Goal: Task Accomplishment & Management: Complete application form

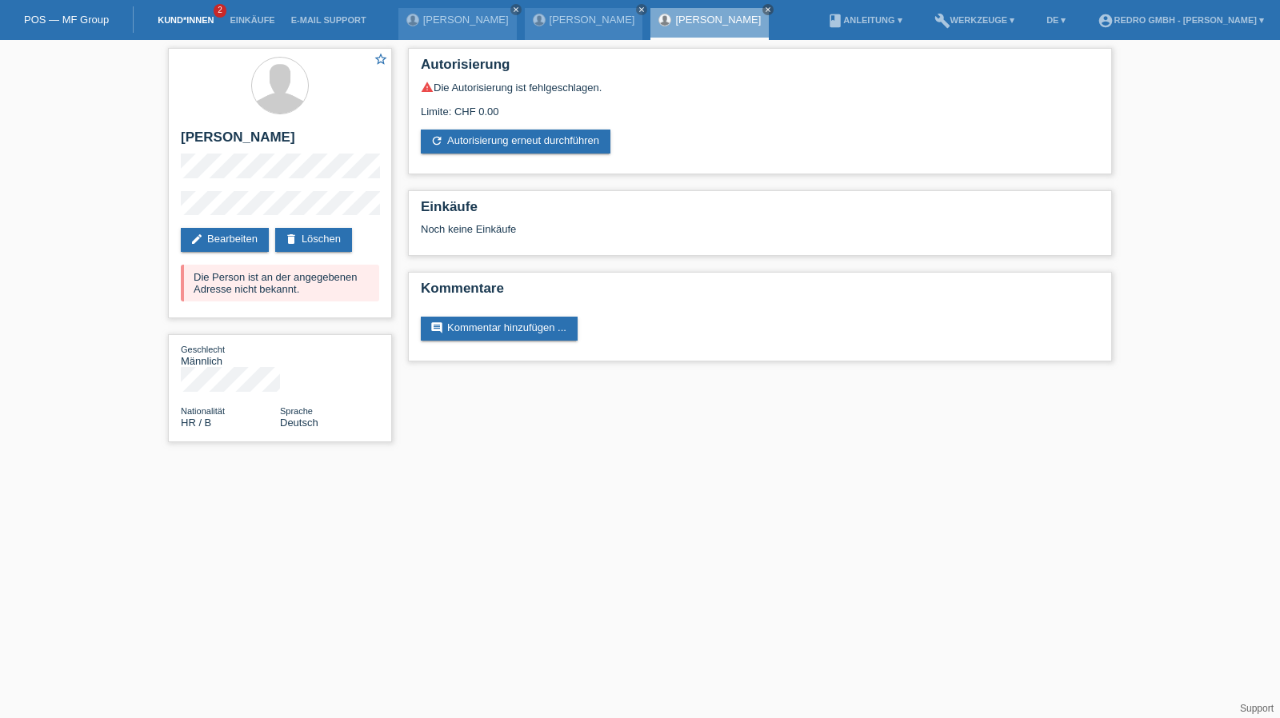
click at [194, 18] on link "Kund*innen" at bounding box center [186, 20] width 72 height 10
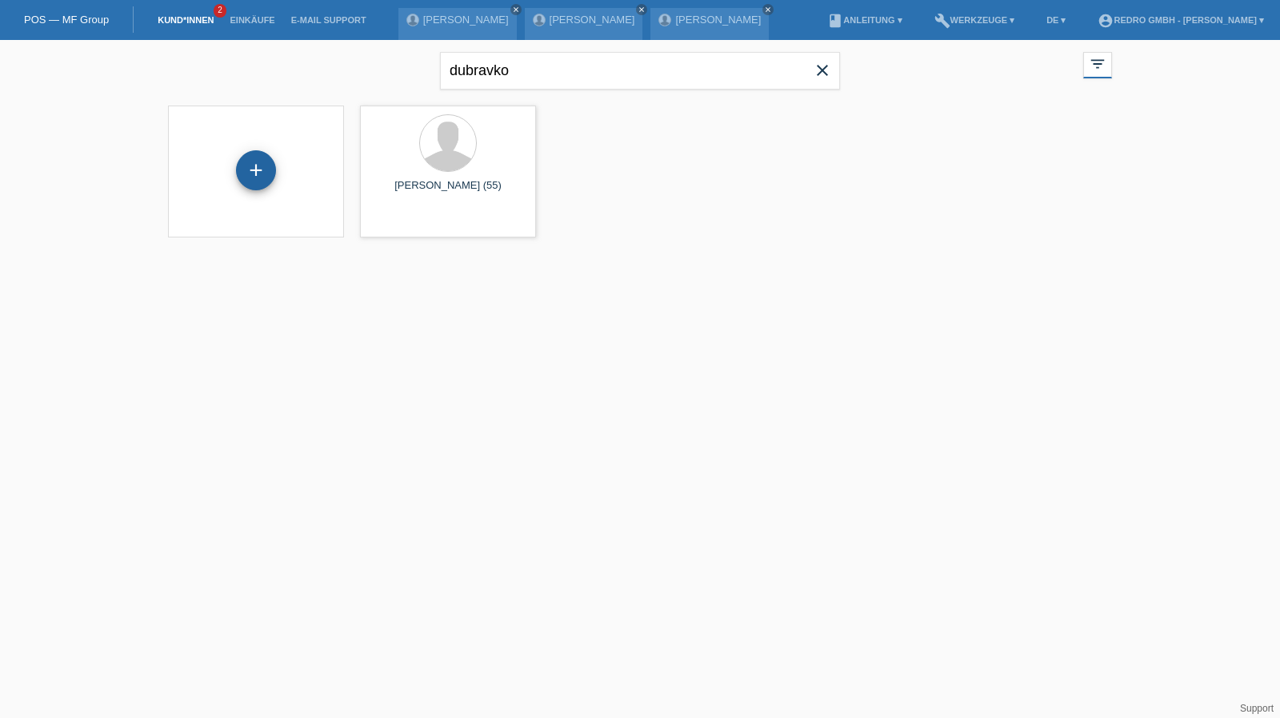
click at [257, 172] on div "+" at bounding box center [256, 170] width 40 height 40
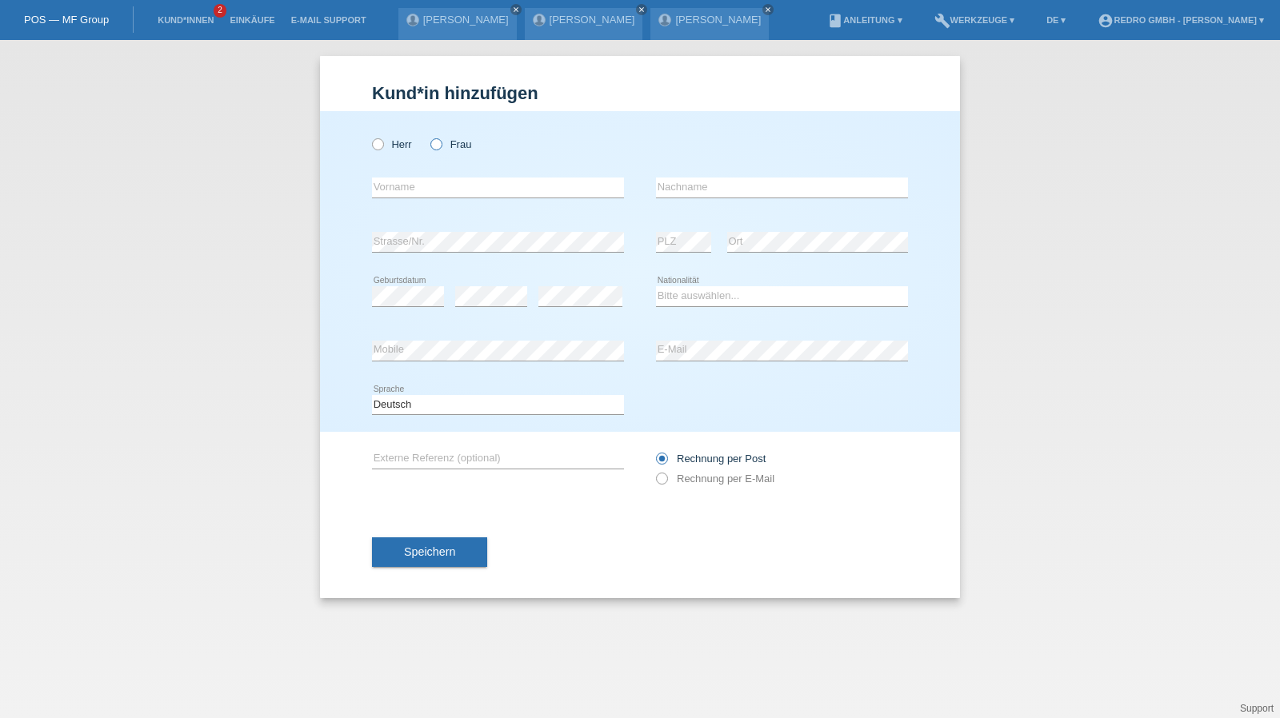
click at [462, 147] on label "Frau" at bounding box center [450, 144] width 41 height 12
click at [441, 147] on input "Frau" at bounding box center [435, 143] width 10 height 10
radio input "true"
click at [462, 177] on div "error Vorname" at bounding box center [498, 188] width 252 height 54
click at [459, 180] on input "text" at bounding box center [498, 188] width 252 height 20
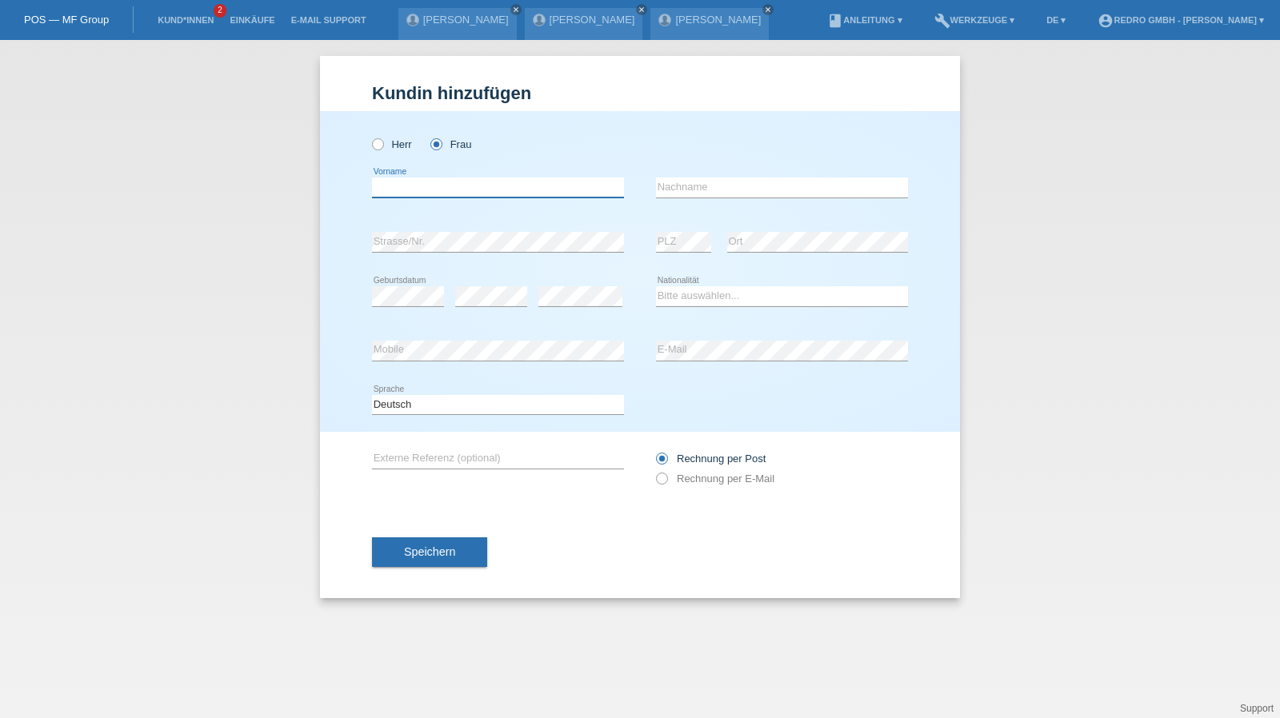
click at [494, 182] on input "text" at bounding box center [498, 188] width 252 height 20
paste input "Hatman"
type input "Hatman"
drag, startPoint x: 715, startPoint y: 174, endPoint x: 709, endPoint y: 188, distance: 15.8
click at [715, 174] on div "error Nachname" at bounding box center [782, 188] width 252 height 54
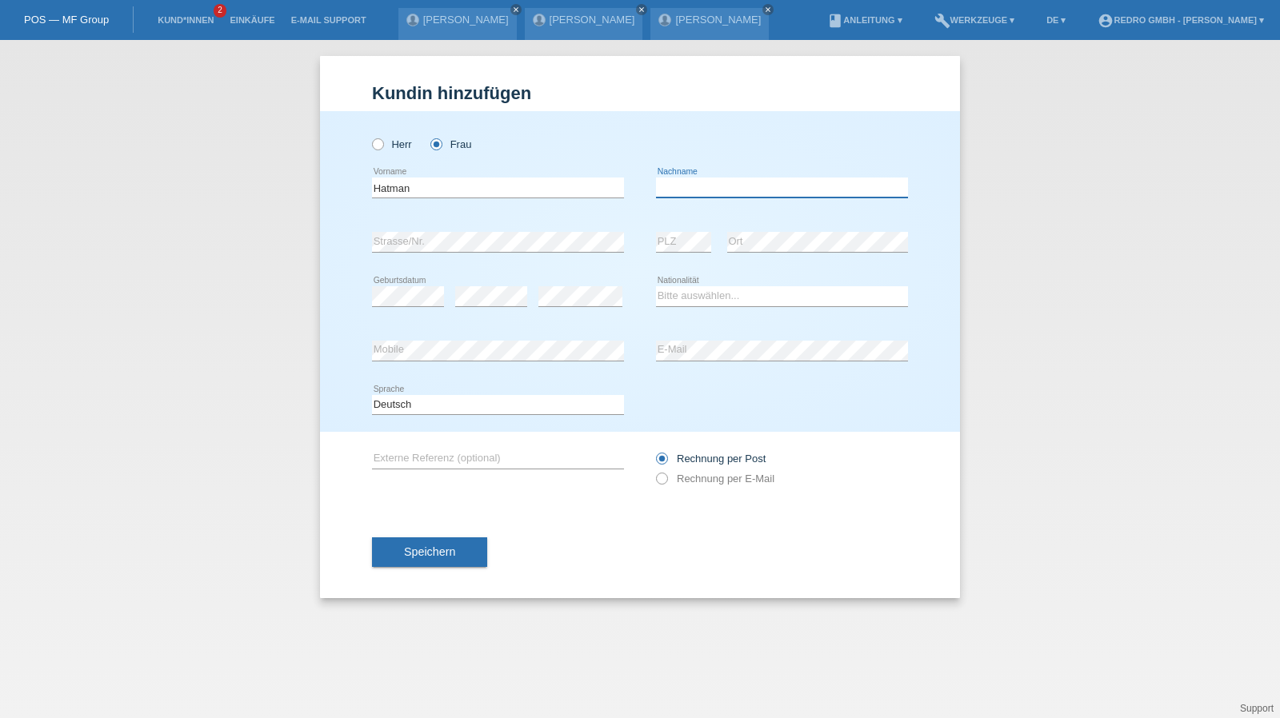
click at [709, 188] on input "text" at bounding box center [782, 188] width 252 height 20
paste input "Krasniqi"
type input "Krasniqi"
click at [698, 294] on select "Bitte auswählen... Schweiz Deutschland Liechtenstein Österreich ------------ Af…" at bounding box center [782, 295] width 252 height 19
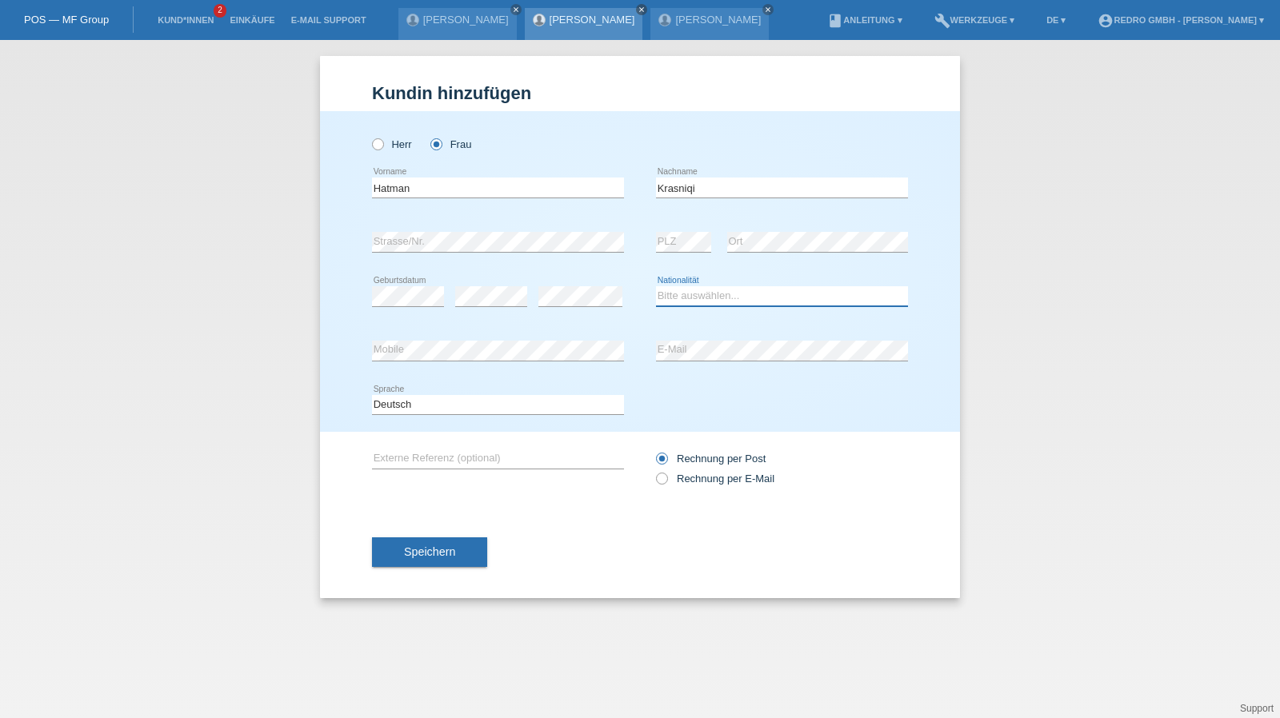
select select "CH"
drag, startPoint x: 470, startPoint y: 394, endPoint x: 461, endPoint y: 411, distance: 20.0
click at [470, 395] on select "Deutsch Français Italiano English" at bounding box center [498, 404] width 252 height 19
select select "fr"
click at [372, 395] on select "Deutsch Français Italiano English" at bounding box center [498, 404] width 252 height 19
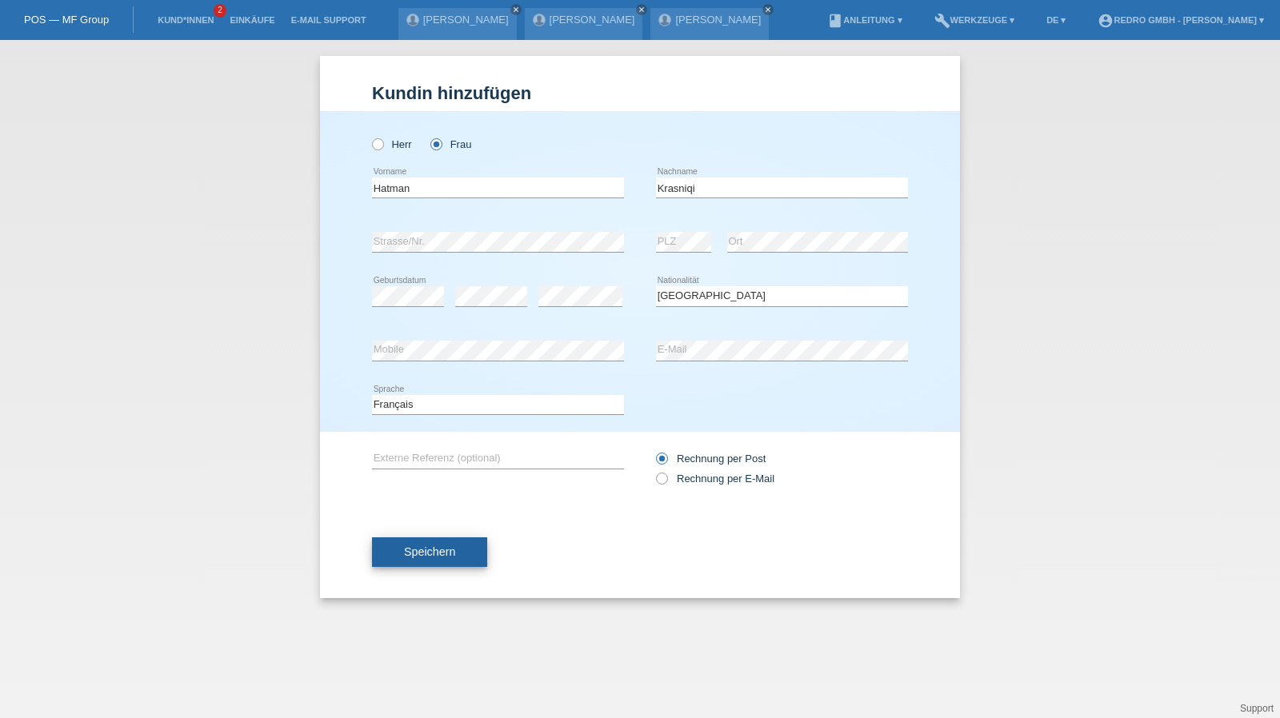
click at [416, 555] on span "Speichern" at bounding box center [429, 552] width 51 height 13
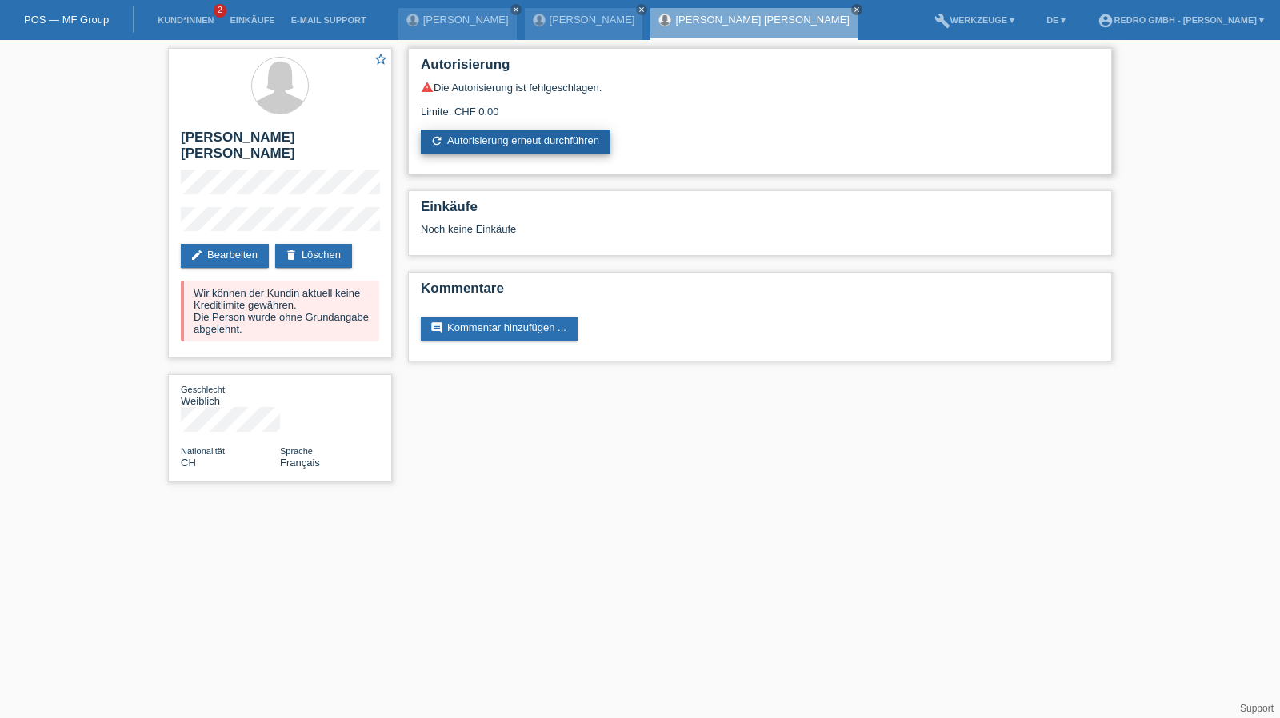
click at [510, 146] on link "refresh Autorisierung erneut durchführen" at bounding box center [516, 142] width 190 height 24
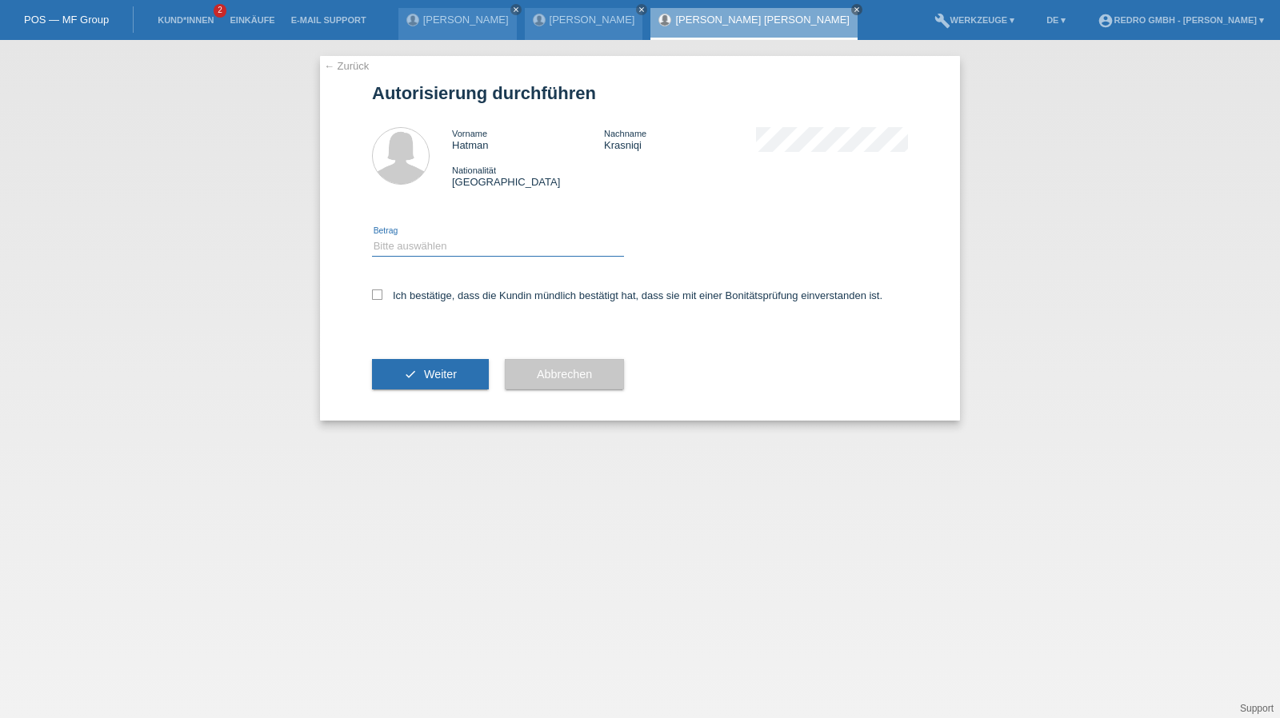
click at [409, 246] on select "Bitte auswählen CHF 1.00 - CHF 499.00 CHF 500.00 - CHF 1'999.00 CHF 2'000.00 - …" at bounding box center [498, 246] width 252 height 19
select select "1"
click at [372, 237] on select "Bitte auswählen CHF 1.00 - CHF 499.00 CHF 500.00 - CHF 1'999.00 CHF 2'000.00 - …" at bounding box center [498, 246] width 252 height 19
click at [414, 297] on label "Ich bestätige, dass die Kundin mündlich bestätigt hat, dass sie mit einer Bonit…" at bounding box center [627, 296] width 510 height 12
click at [382, 297] on input "Ich bestätige, dass die Kundin mündlich bestätigt hat, dass sie mit einer Bonit…" at bounding box center [377, 295] width 10 height 10
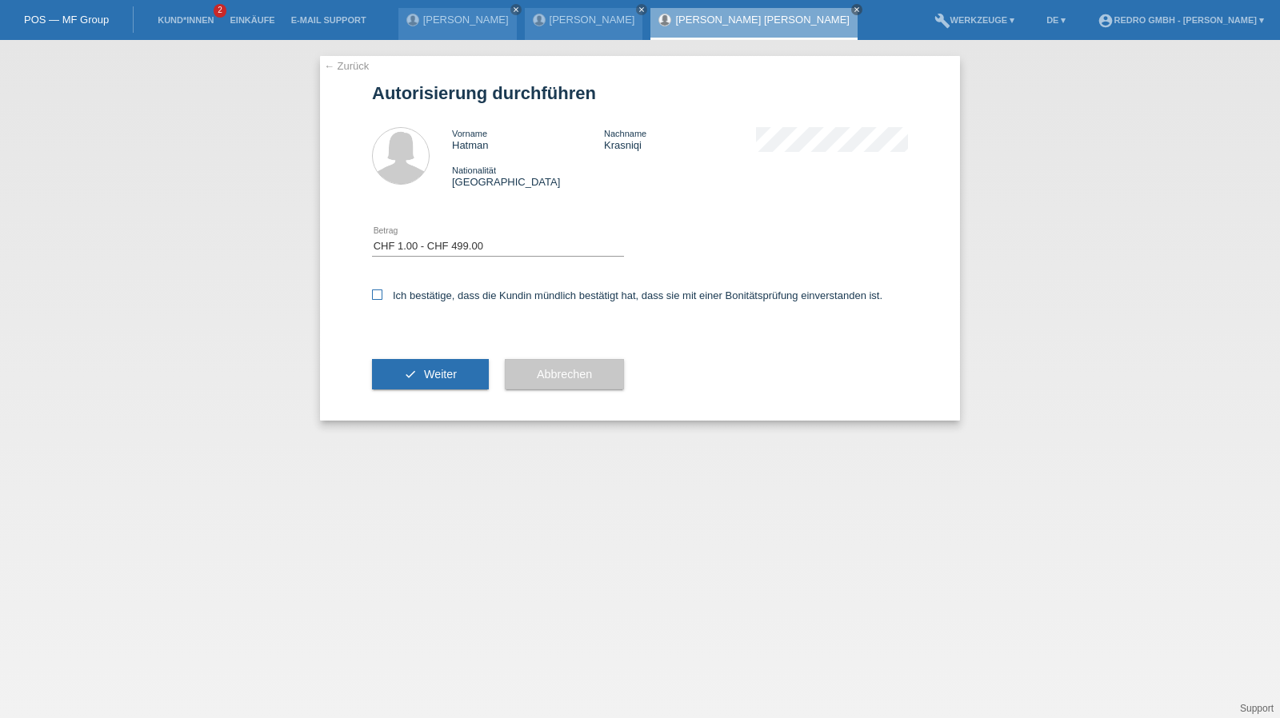
checkbox input "true"
click at [404, 374] on icon "check" at bounding box center [410, 374] width 13 height 13
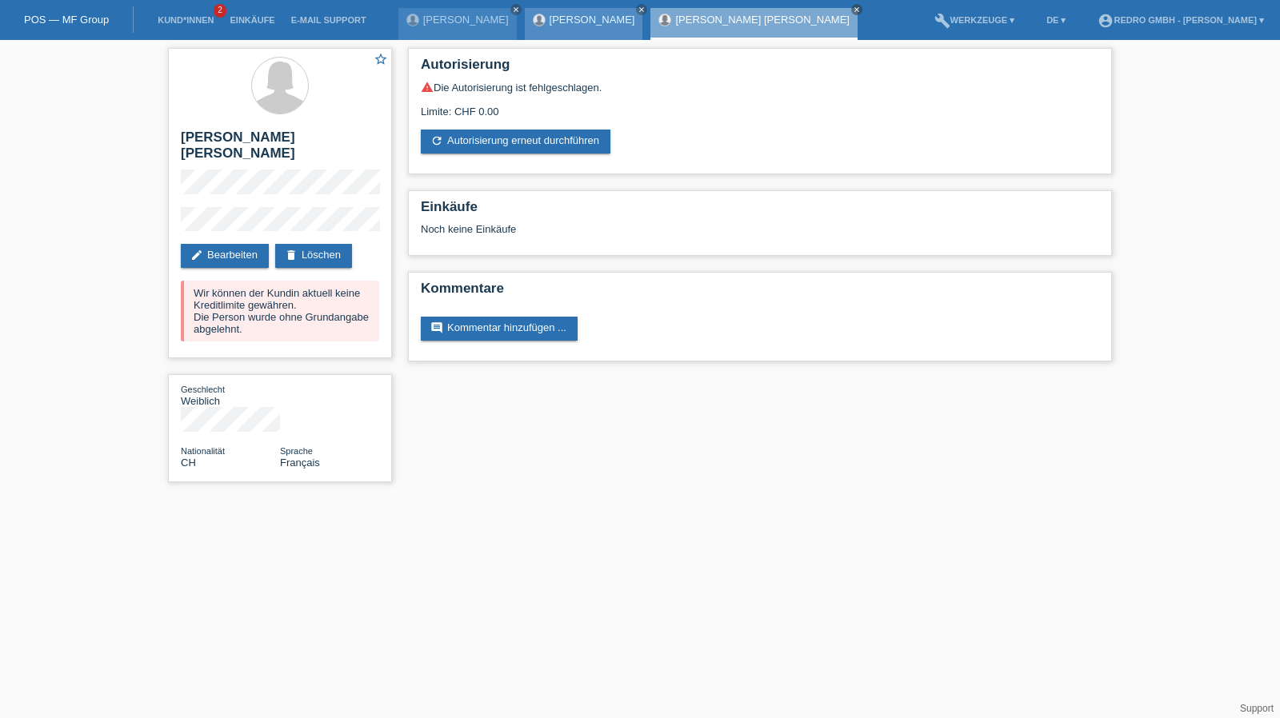
click at [635, 25] on link "[PERSON_NAME]" at bounding box center [592, 20] width 86 height 12
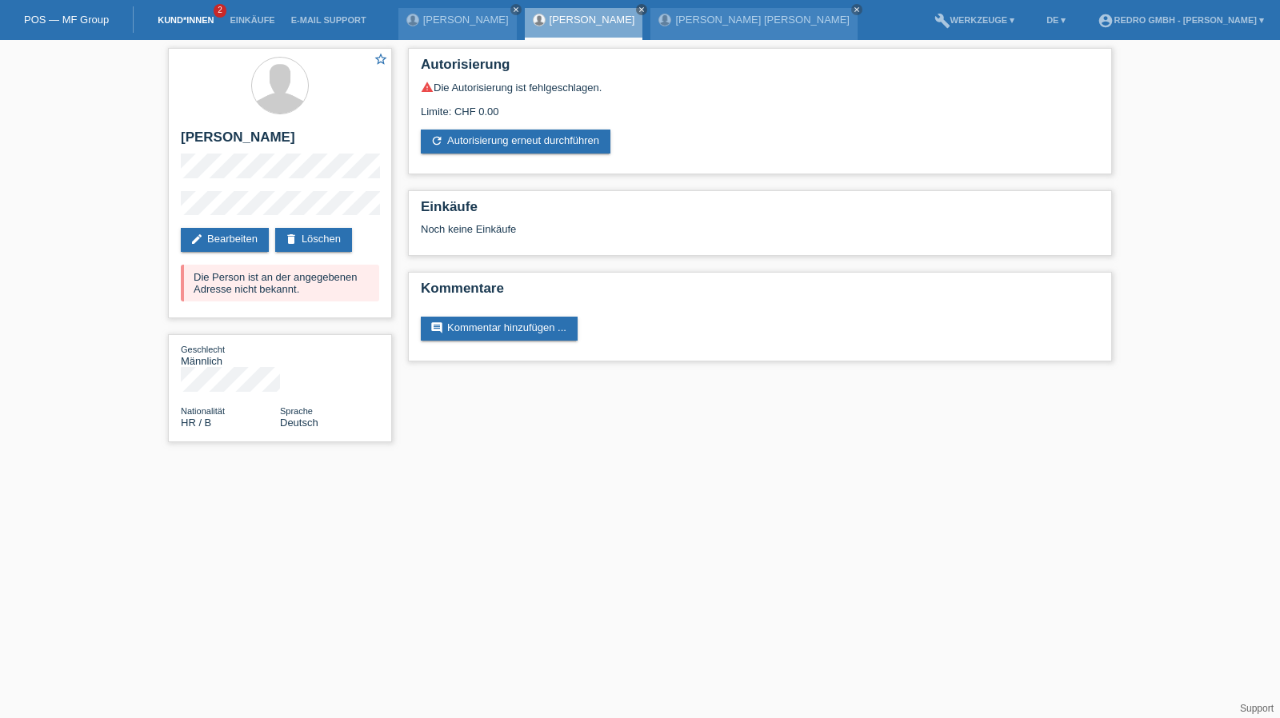
click at [179, 24] on link "Kund*innen" at bounding box center [186, 20] width 72 height 10
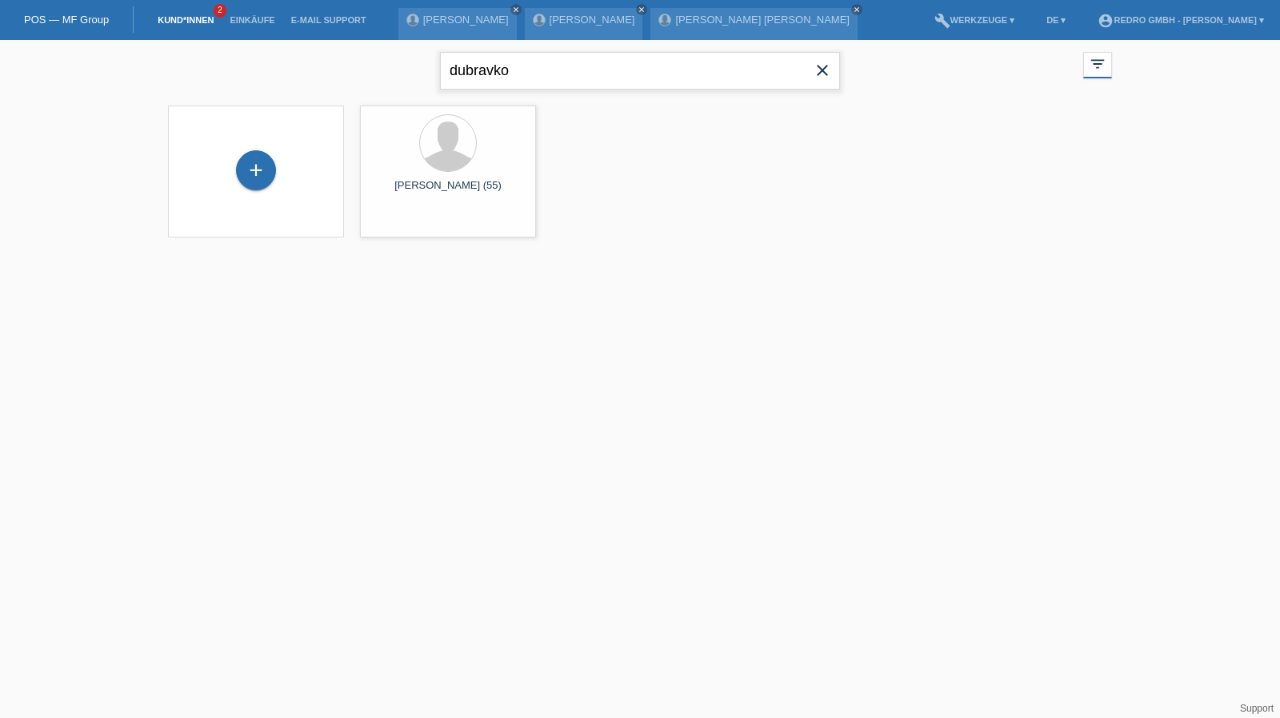
click at [589, 66] on input "dubravko" at bounding box center [640, 71] width 400 height 38
click at [258, 177] on div "+" at bounding box center [256, 170] width 38 height 27
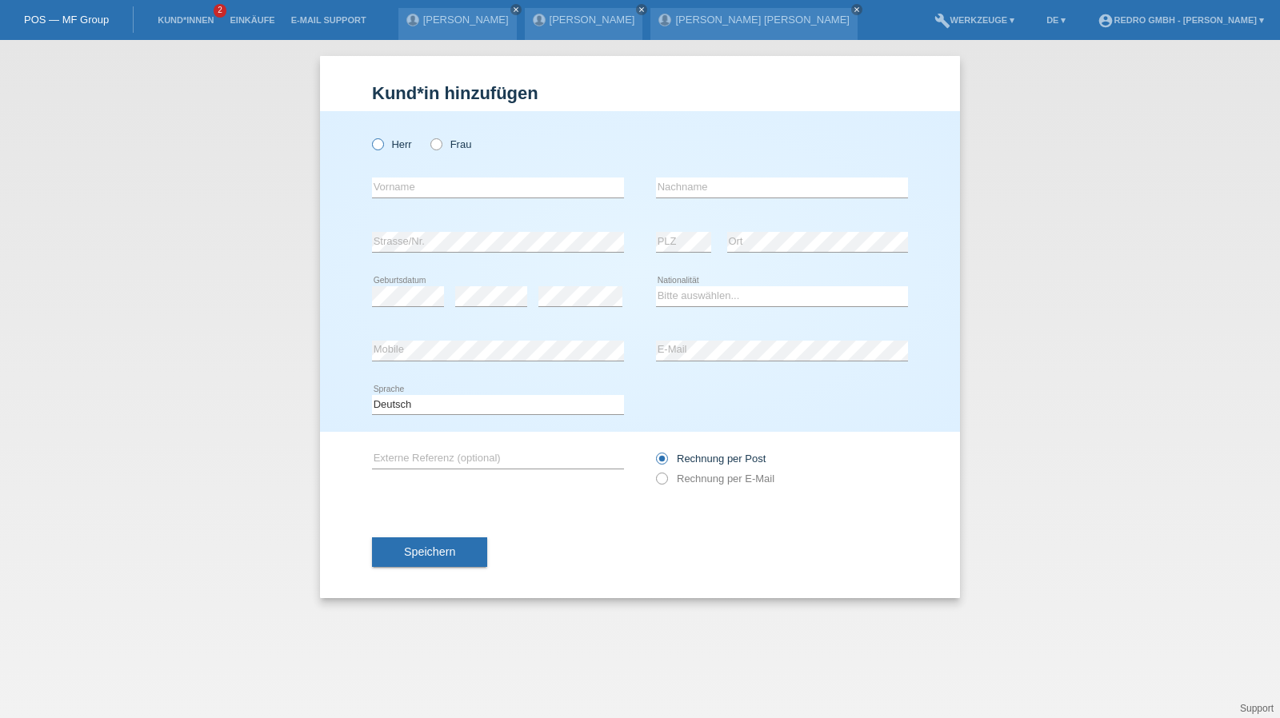
click at [370, 136] on icon at bounding box center [370, 136] width 0 height 0
click at [382, 148] on input "Herr" at bounding box center [377, 143] width 10 height 10
radio input "true"
click at [438, 401] on select "Deutsch Français Italiano English" at bounding box center [498, 404] width 252 height 19
select select "fr"
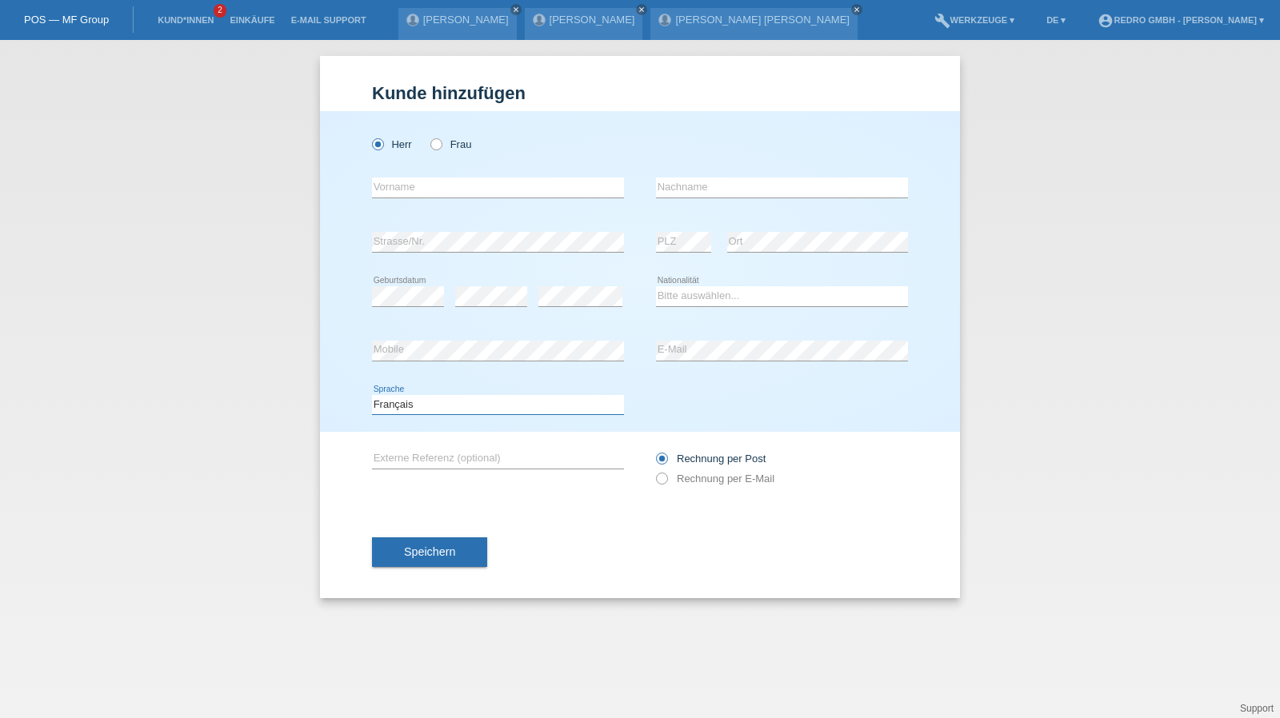
click at [372, 395] on select "Deutsch Français Italiano English" at bounding box center [498, 404] width 252 height 19
click at [423, 186] on input "text" at bounding box center [498, 188] width 252 height 20
type input "Fernando"
click at [741, 183] on input "Eboula" at bounding box center [782, 188] width 252 height 20
click at [696, 190] on input "Eboula Lba Mba" at bounding box center [782, 188] width 252 height 20
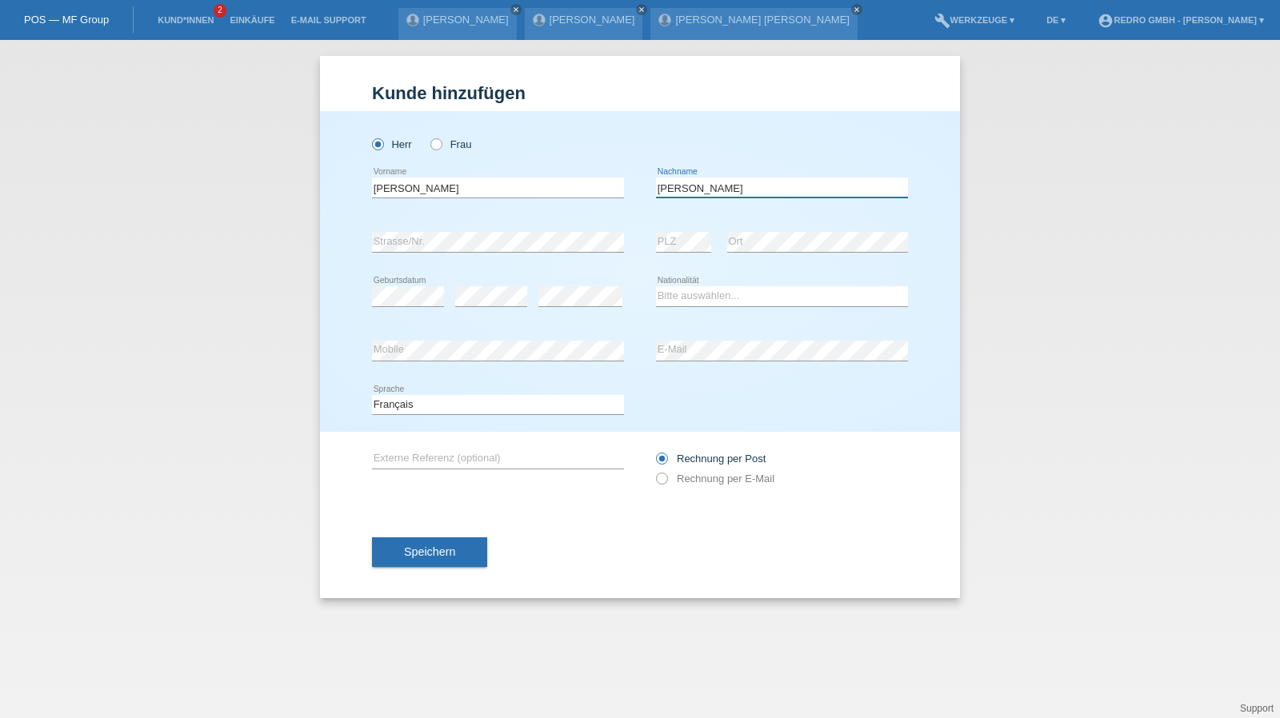
type input "Eboula Mba Mba"
click at [698, 302] on select "Bitte auswählen... Schweiz Deutschland Liechtenstein Österreich ------------ Af…" at bounding box center [782, 295] width 252 height 19
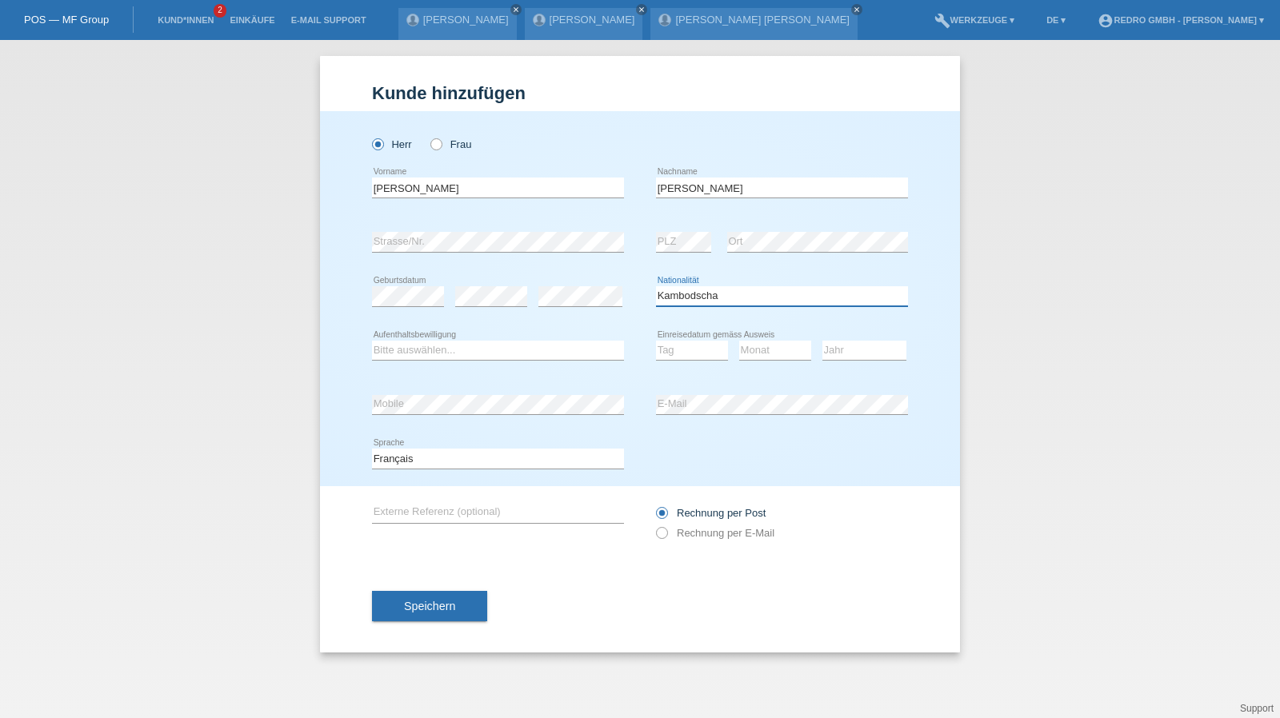
select select "CM"
select select "C"
select select "01"
select select "2002"
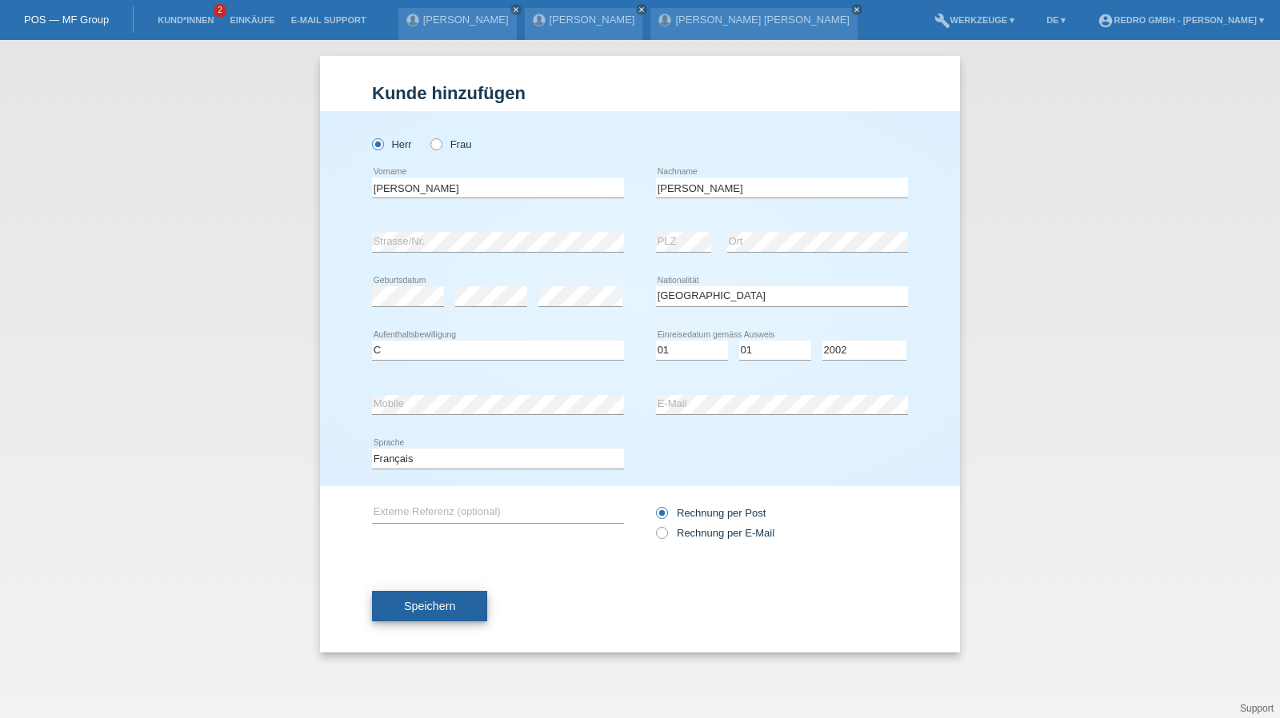
click at [417, 601] on span "Speichern" at bounding box center [429, 606] width 51 height 13
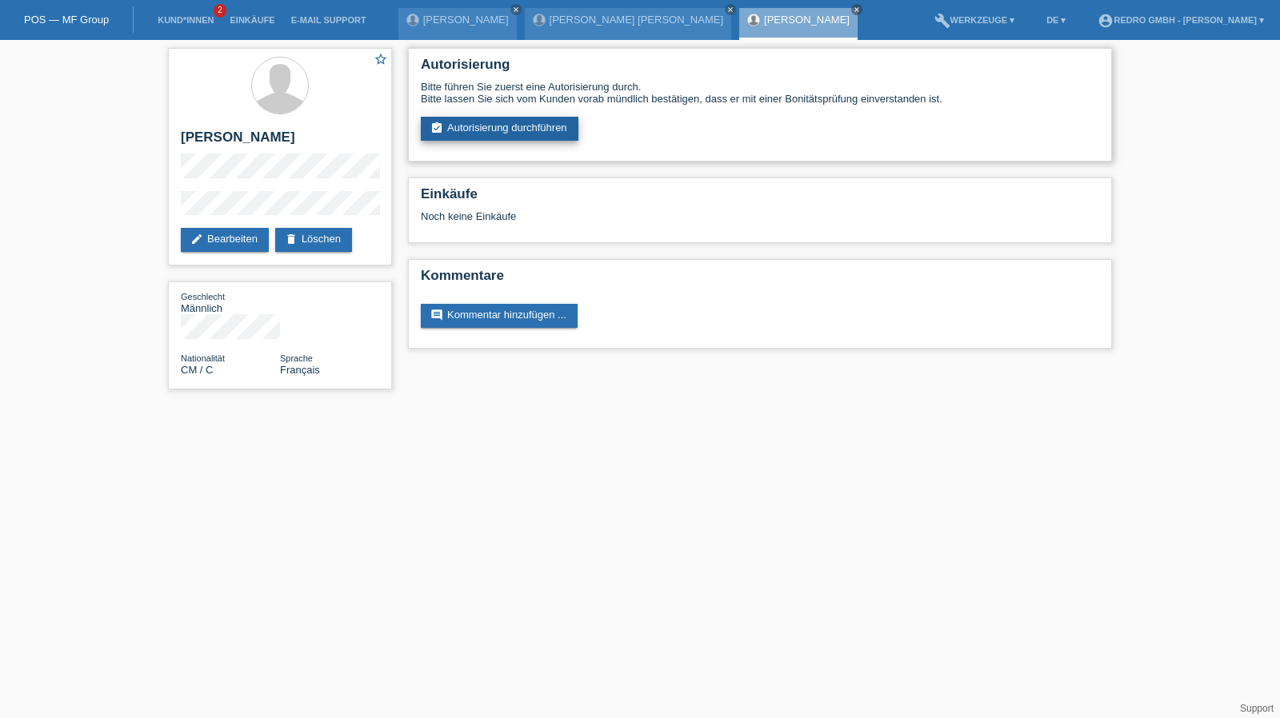
click at [522, 130] on link "assignment_turned_in Autorisierung durchführen" at bounding box center [500, 129] width 158 height 24
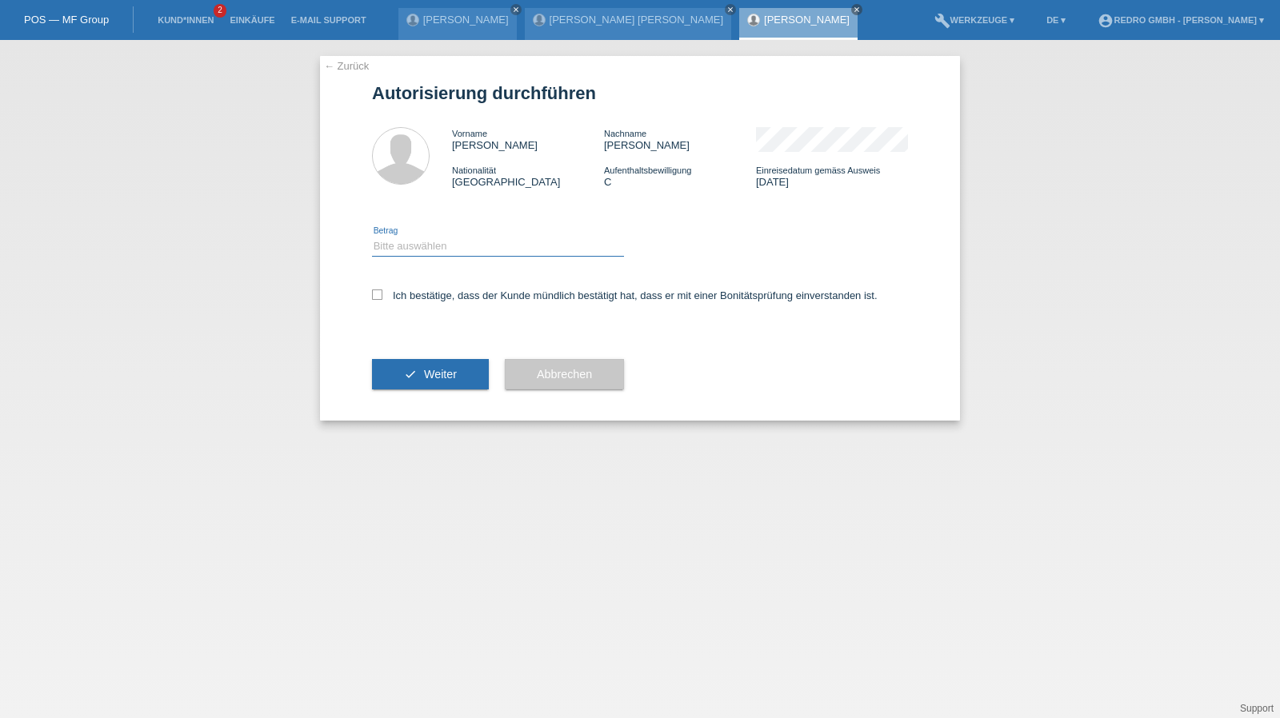
click at [406, 253] on select "Bitte auswählen CHF 1.00 - CHF 499.00 CHF 500.00 - CHF 1'999.00 CHF 2'000.00 - …" at bounding box center [498, 246] width 252 height 19
select select "1"
click at [372, 237] on select "Bitte auswählen CHF 1.00 - CHF 499.00 CHF 500.00 - CHF 1'999.00 CHF 2'000.00 - …" at bounding box center [498, 246] width 252 height 19
click at [428, 300] on label "Ich bestätige, dass der Kunde mündlich bestätigt hat, dass er mit einer Bonität…" at bounding box center [625, 296] width 506 height 12
click at [382, 300] on input "Ich bestätige, dass der Kunde mündlich bestätigt hat, dass er mit einer Bonität…" at bounding box center [377, 295] width 10 height 10
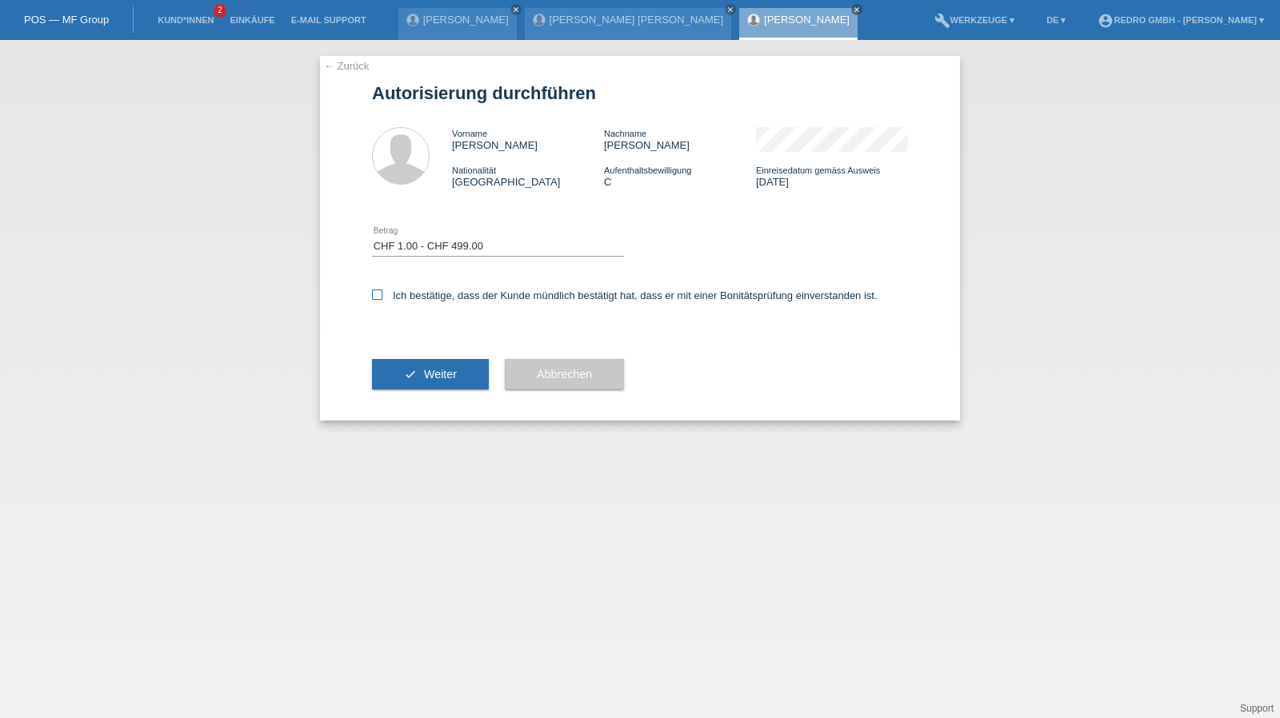
checkbox input "true"
click at [410, 380] on button "check Weiter" at bounding box center [430, 374] width 117 height 30
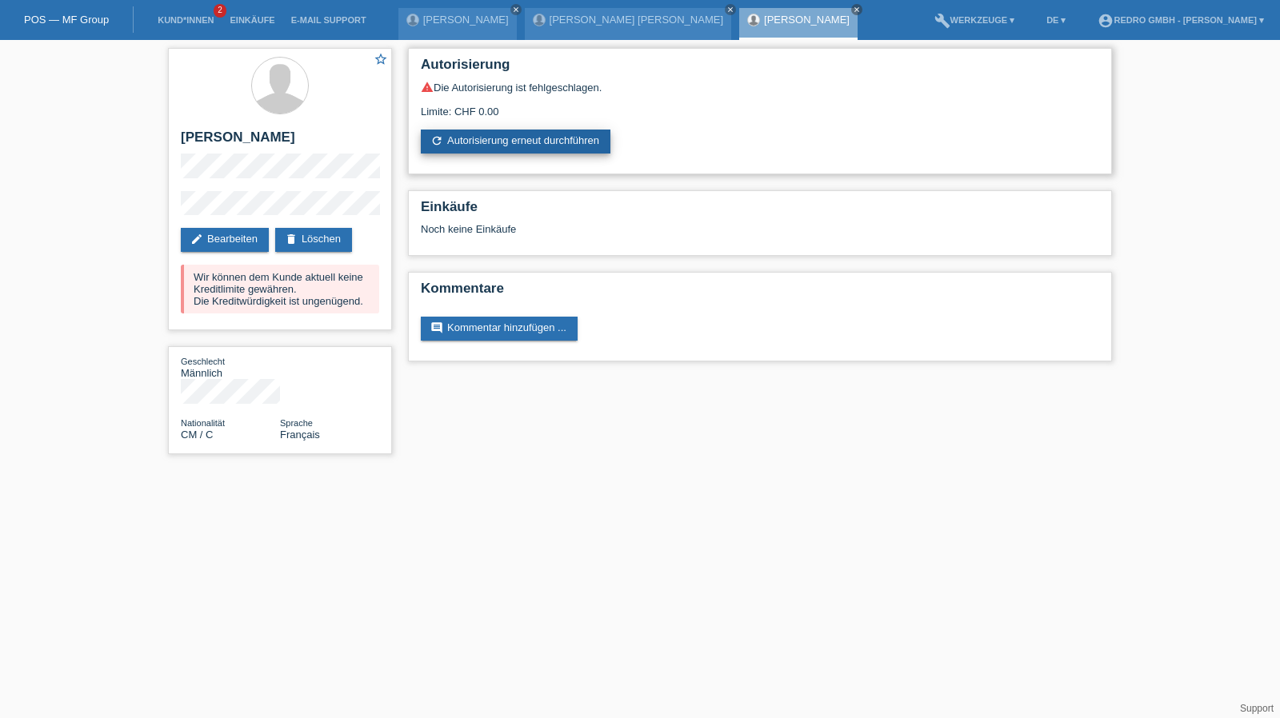
click at [478, 146] on link "refresh Autorisierung erneut durchführen" at bounding box center [516, 142] width 190 height 24
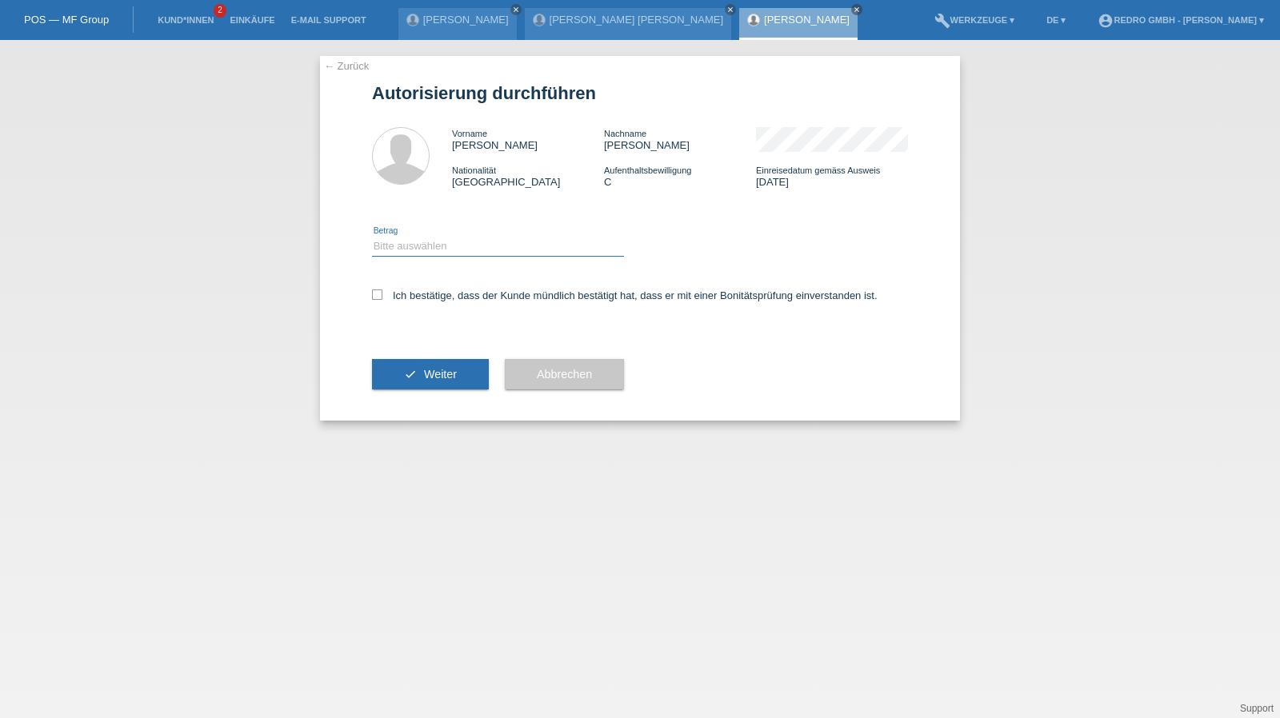
drag, startPoint x: 452, startPoint y: 246, endPoint x: 448, endPoint y: 254, distance: 8.9
click at [452, 246] on select "Bitte auswählen CHF 1.00 - CHF 499.00 CHF 500.00 - CHF 1'999.00 CHF 2'000.00 - …" at bounding box center [498, 246] width 252 height 19
select select "1"
click at [372, 237] on select "Bitte auswählen CHF 1.00 - CHF 499.00 CHF 500.00 - CHF 1'999.00 CHF 2'000.00 - …" at bounding box center [498, 246] width 252 height 19
click at [416, 300] on label "Ich bestätige, dass der Kunde mündlich bestätigt hat, dass er mit einer Bonität…" at bounding box center [625, 296] width 506 height 12
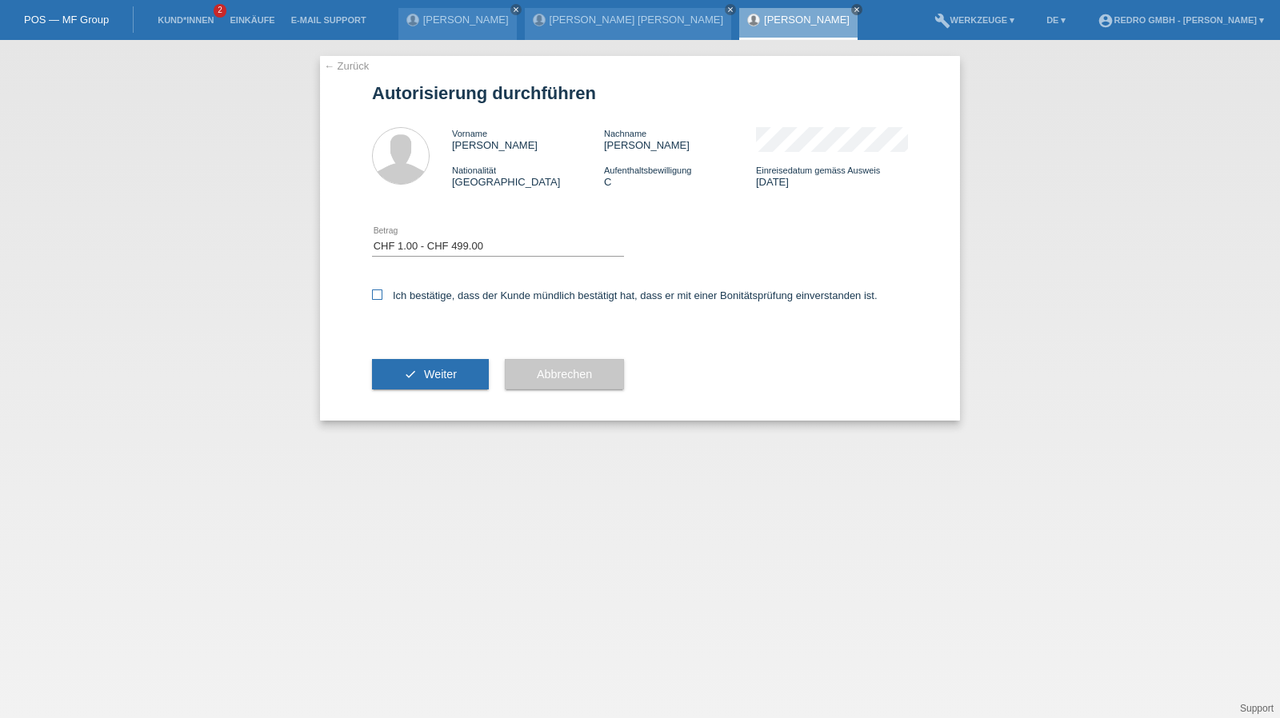
click at [382, 300] on input "Ich bestätige, dass der Kunde mündlich bestätigt hat, dass er mit einer Bonität…" at bounding box center [377, 295] width 10 height 10
checkbox input "true"
click at [406, 362] on button "check Weiter" at bounding box center [430, 374] width 117 height 30
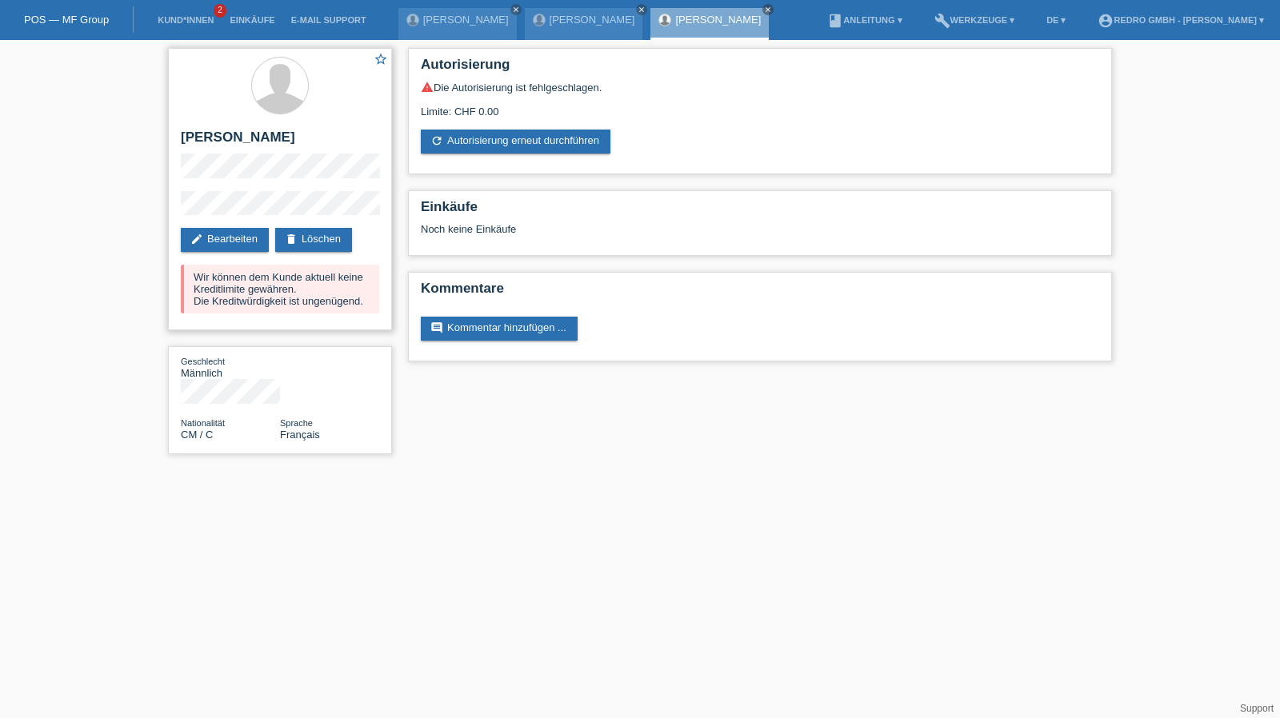
click at [248, 137] on h2 "[PERSON_NAME]" at bounding box center [280, 142] width 198 height 24
drag, startPoint x: 248, startPoint y: 137, endPoint x: 248, endPoint y: 126, distance: 10.4
click at [248, 137] on h2 "[PERSON_NAME]" at bounding box center [280, 142] width 198 height 24
copy div "[PERSON_NAME]"
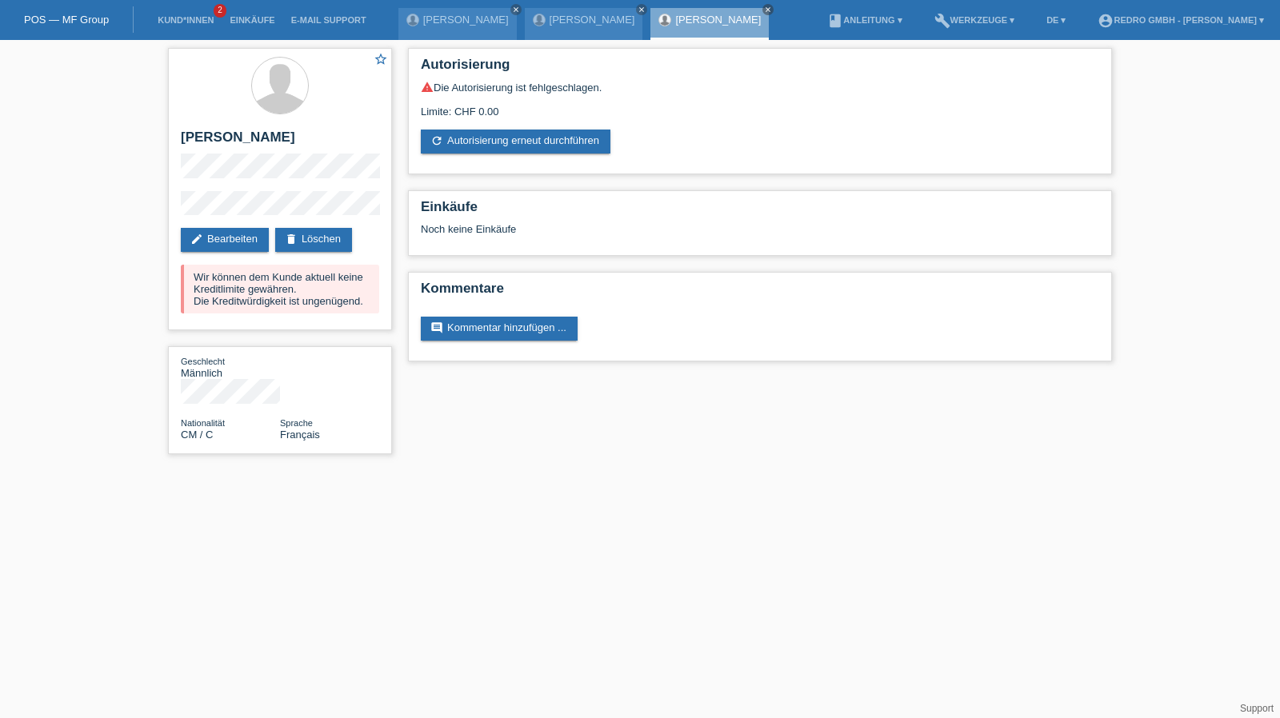
click at [126, 213] on div "star_border Fernando Eboula Mba Mba edit Bearbeiten delete Löschen Wir können d…" at bounding box center [640, 255] width 1280 height 430
click at [642, 422] on div "star_border Fernando Eboula Mba Mba edit Bearbeiten delete Löschen Wir können d…" at bounding box center [640, 255] width 960 height 430
click at [166, 14] on li "Kund*innen 2" at bounding box center [186, 20] width 72 height 41
click at [170, 16] on link "Kund*innen" at bounding box center [186, 20] width 72 height 10
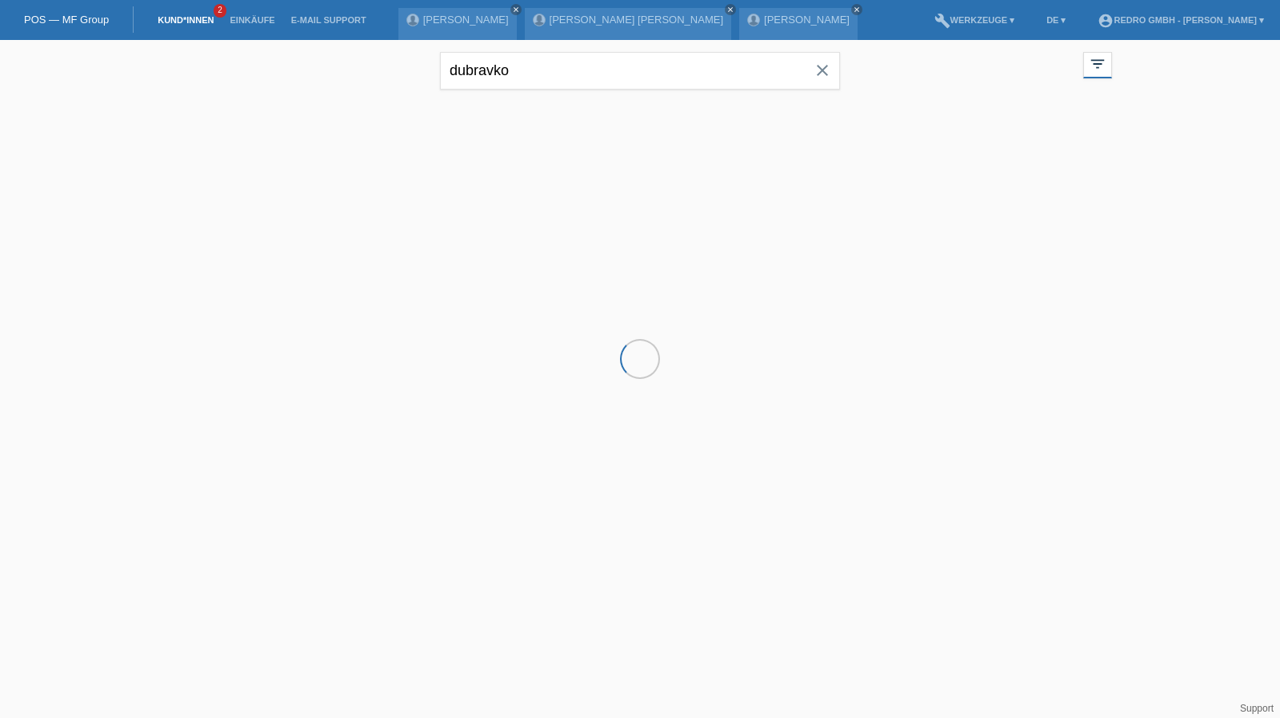
click at [554, 60] on input "dubravko" at bounding box center [640, 71] width 400 height 38
type input "[PERSON_NAME]"
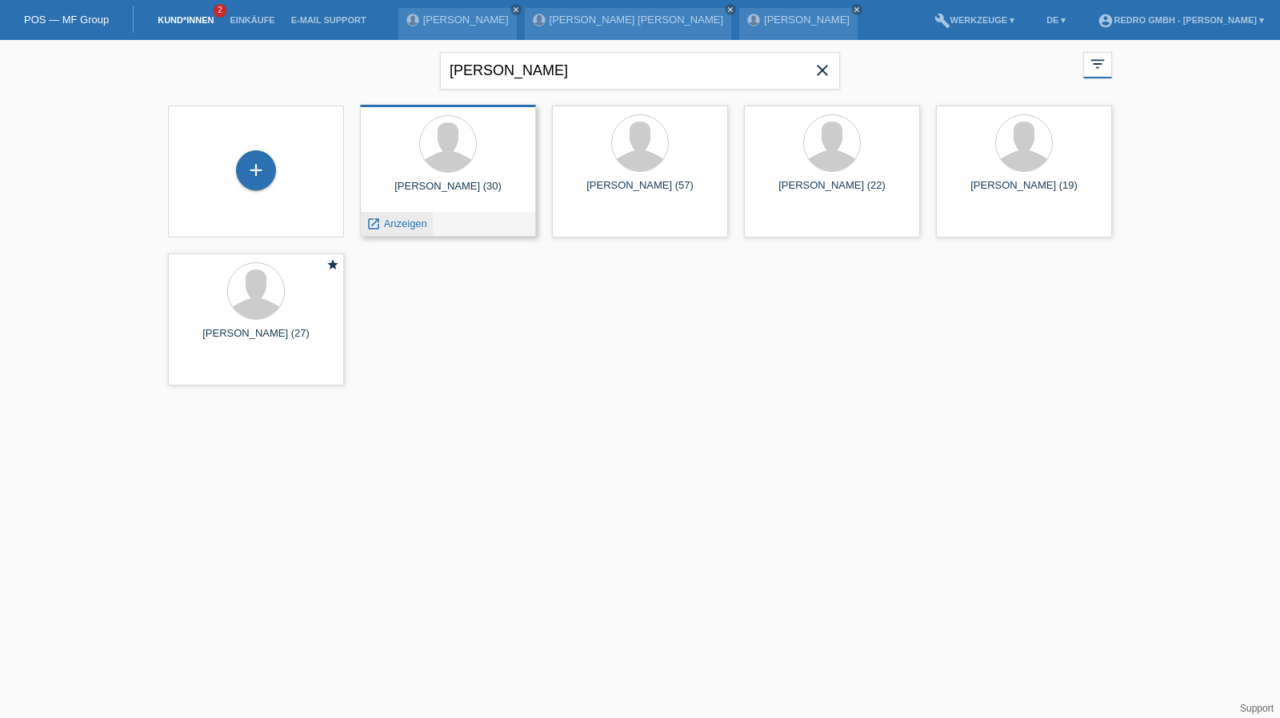
click at [414, 226] on span "Anzeigen" at bounding box center [405, 224] width 43 height 12
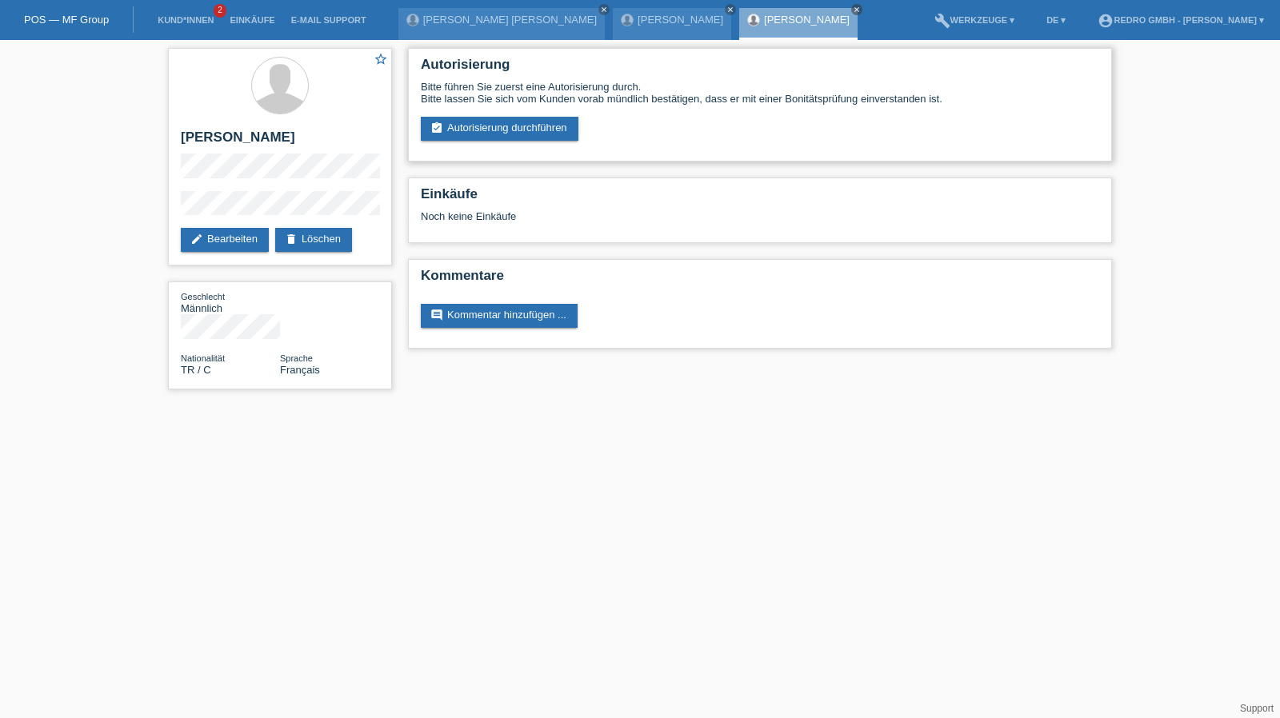
click at [502, 142] on div "Autorisierung Bitte führen Sie zuerst eine Autorisierung durch. Bitte lassen Si…" at bounding box center [760, 105] width 704 height 114
click at [503, 136] on link "assignment_turned_in Autorisierung durchführen" at bounding box center [500, 129] width 158 height 24
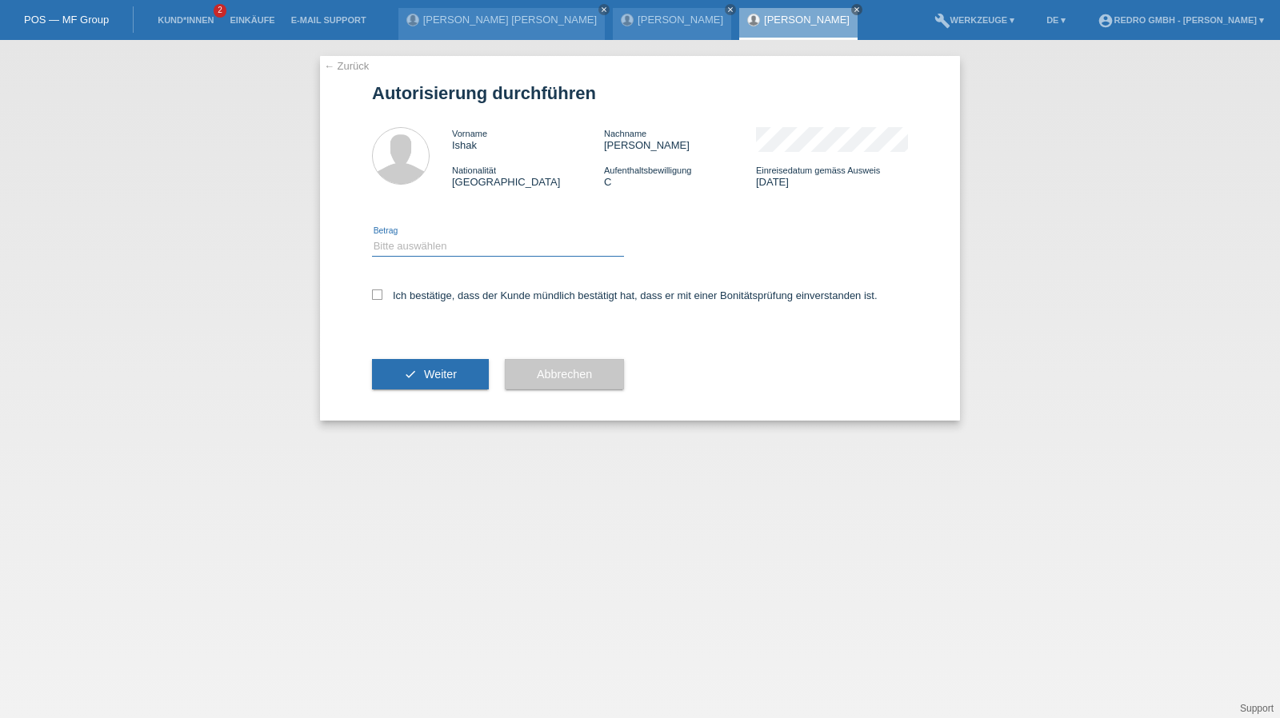
drag, startPoint x: 413, startPoint y: 241, endPoint x: 414, endPoint y: 254, distance: 12.8
click at [413, 241] on select "Bitte auswählen CHF 1.00 - CHF 499.00 CHF 500.00 - CHF 1'999.00 CHF 2'000.00 - …" at bounding box center [498, 246] width 252 height 19
select select "1"
click at [372, 237] on select "Bitte auswählen CHF 1.00 - CHF 499.00 CHF 500.00 - CHF 1'999.00 CHF 2'000.00 - …" at bounding box center [498, 246] width 252 height 19
click at [411, 290] on label "Ich bestätige, dass der Kunde mündlich bestätigt hat, dass er mit einer Bonität…" at bounding box center [625, 296] width 506 height 12
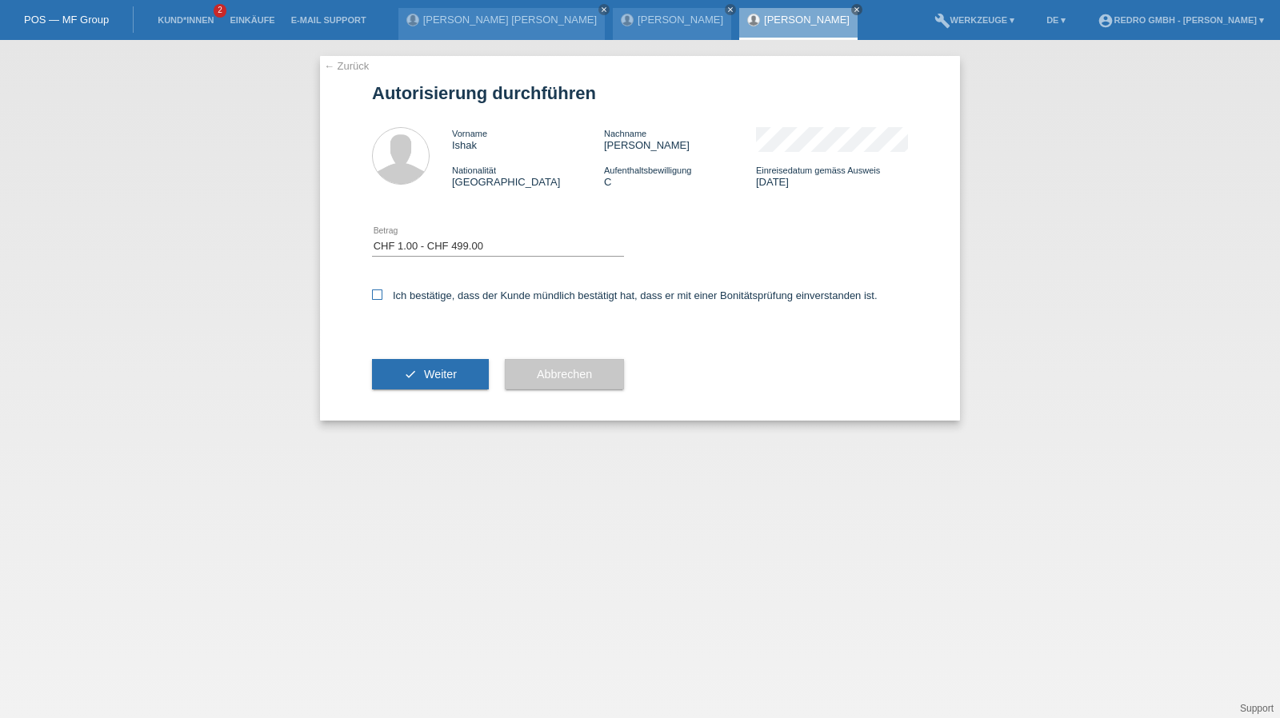
click at [382, 290] on input "Ich bestätige, dass der Kunde mündlich bestätigt hat, dass er mit einer Bonität…" at bounding box center [377, 295] width 10 height 10
checkbox input "true"
click at [422, 385] on button "check Weiter" at bounding box center [430, 374] width 117 height 30
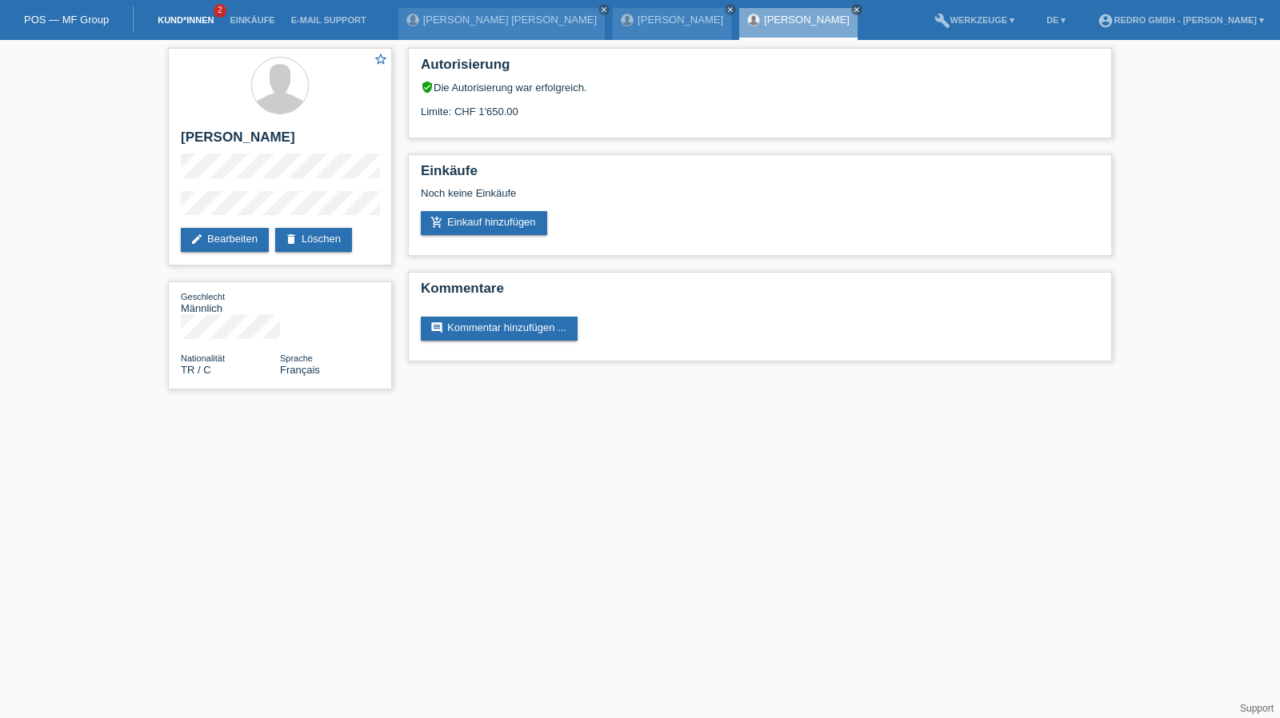
click at [186, 23] on link "Kund*innen" at bounding box center [186, 20] width 72 height 10
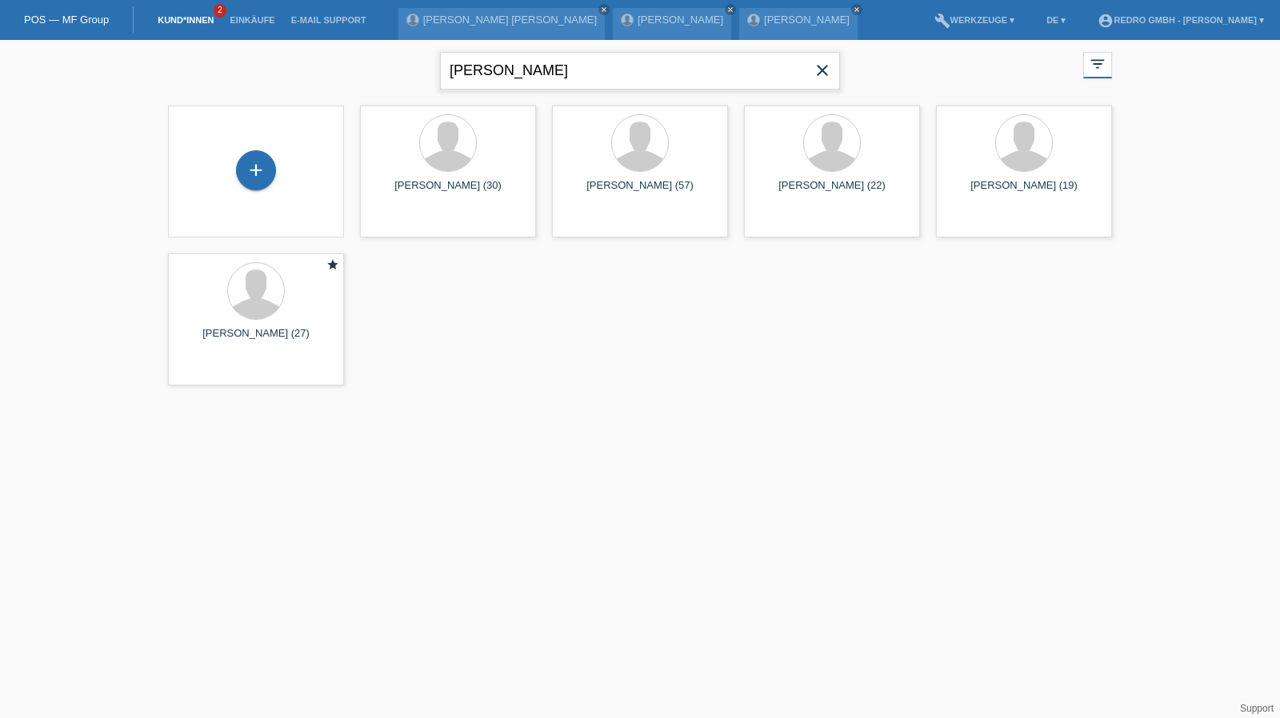
click at [553, 65] on input "[PERSON_NAME]" at bounding box center [640, 71] width 400 height 38
type input "[PERSON_NAME]"
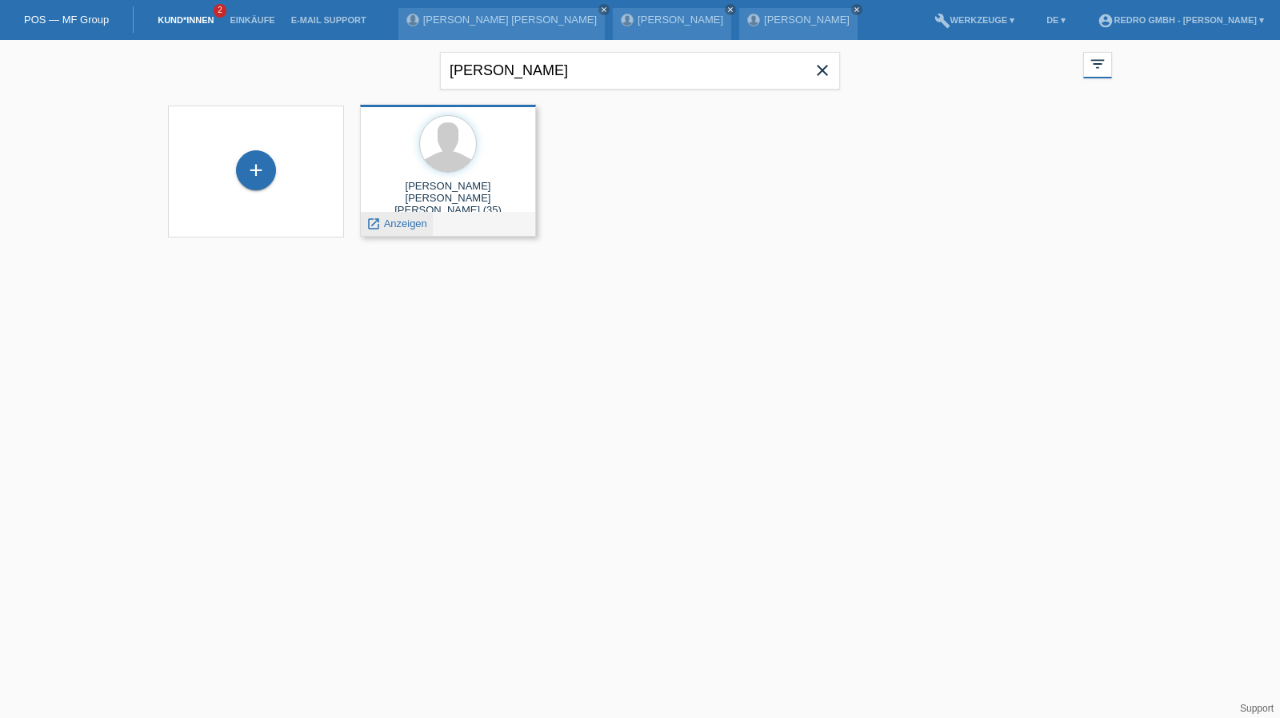
click at [402, 222] on span "Anzeigen" at bounding box center [405, 224] width 43 height 12
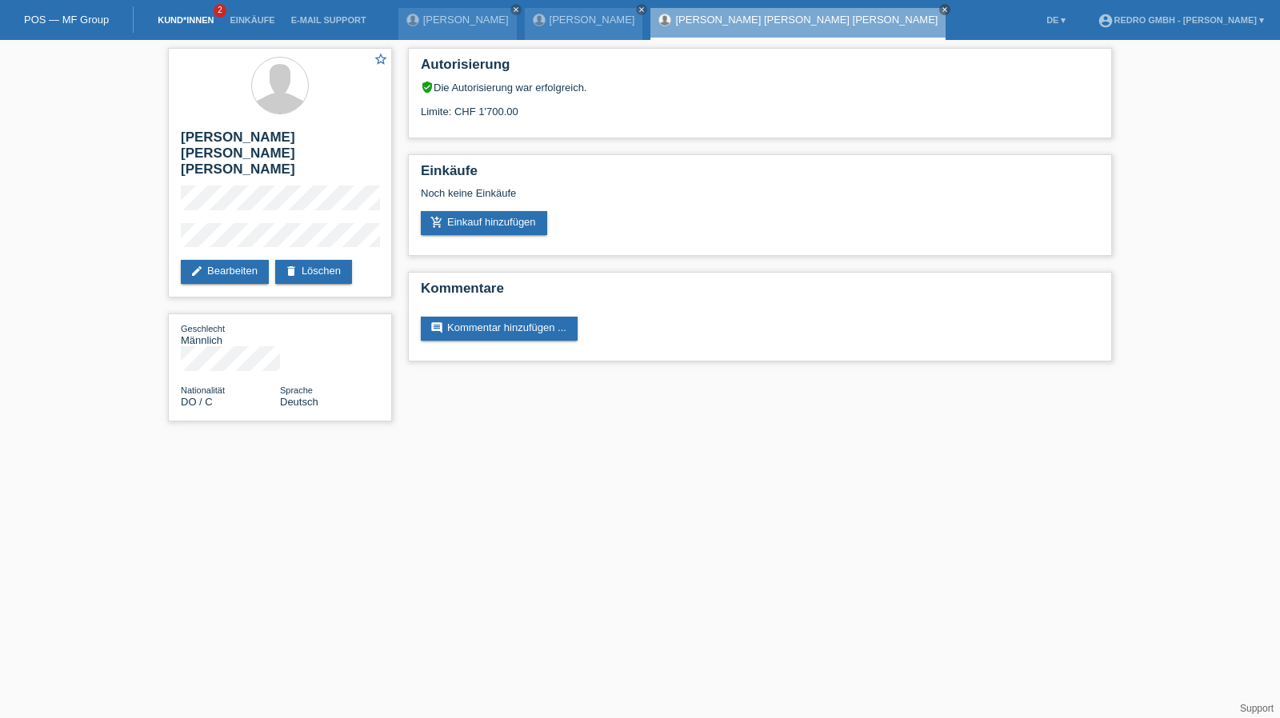
click at [179, 17] on link "Kund*innen" at bounding box center [186, 20] width 72 height 10
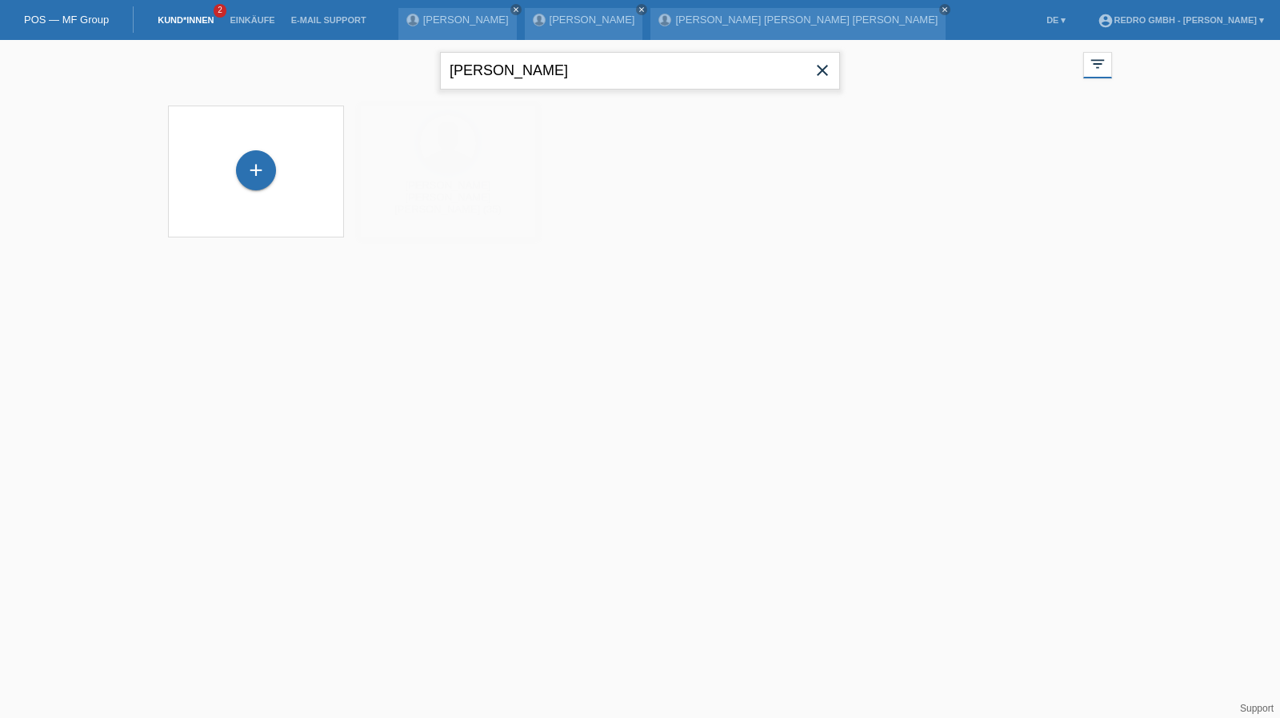
click at [561, 74] on input "[PERSON_NAME]" at bounding box center [640, 71] width 400 height 38
type input "dubravko"
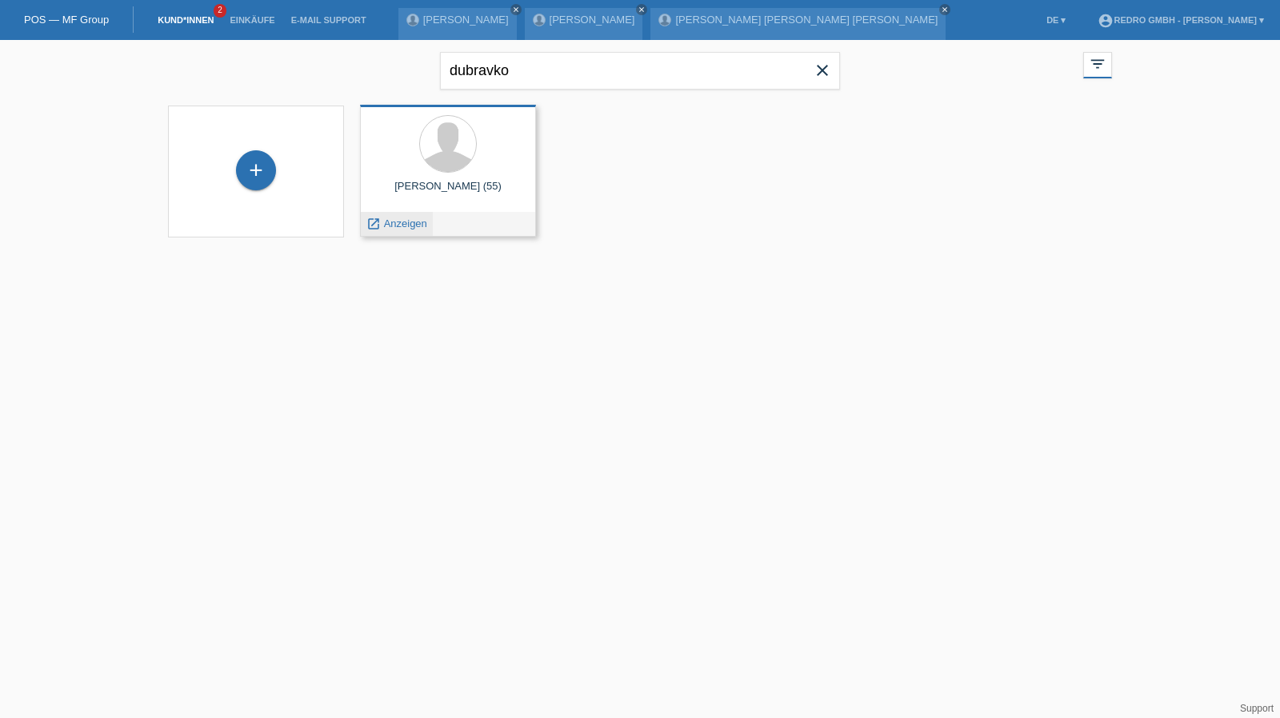
click at [402, 230] on span "Anzeigen" at bounding box center [405, 224] width 43 height 12
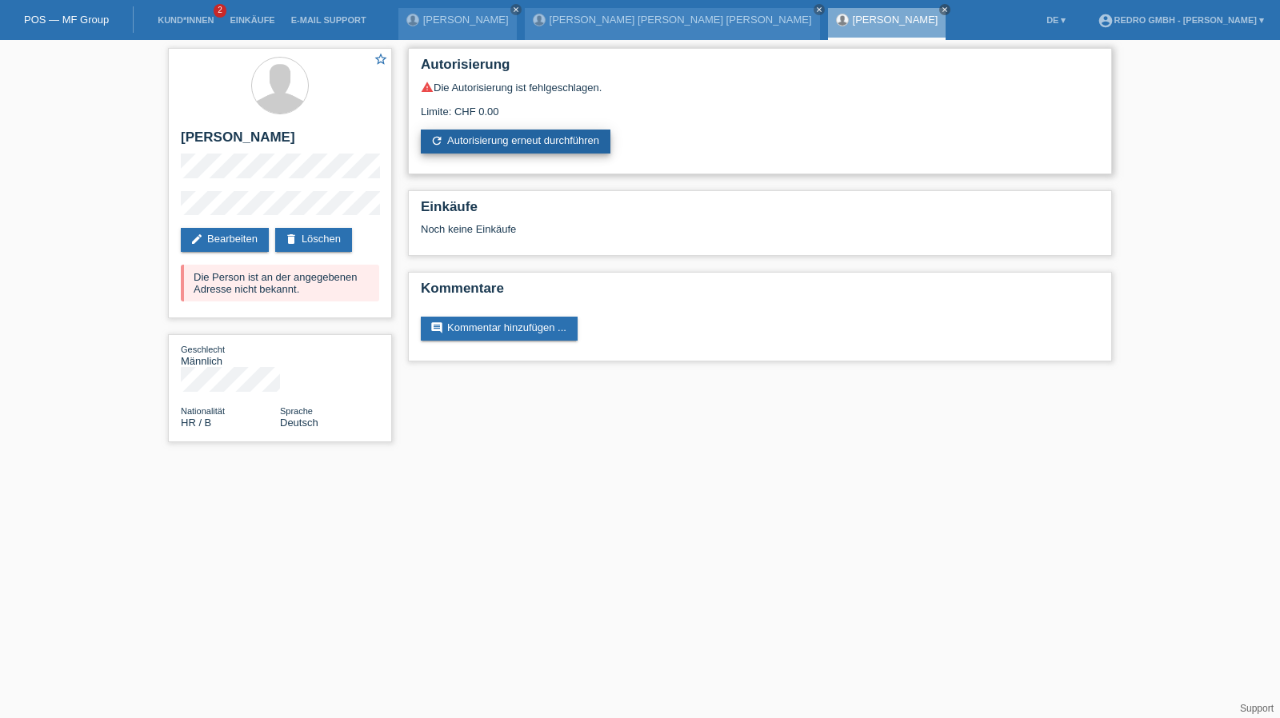
click at [483, 151] on link "refresh Autorisierung erneut durchführen" at bounding box center [516, 142] width 190 height 24
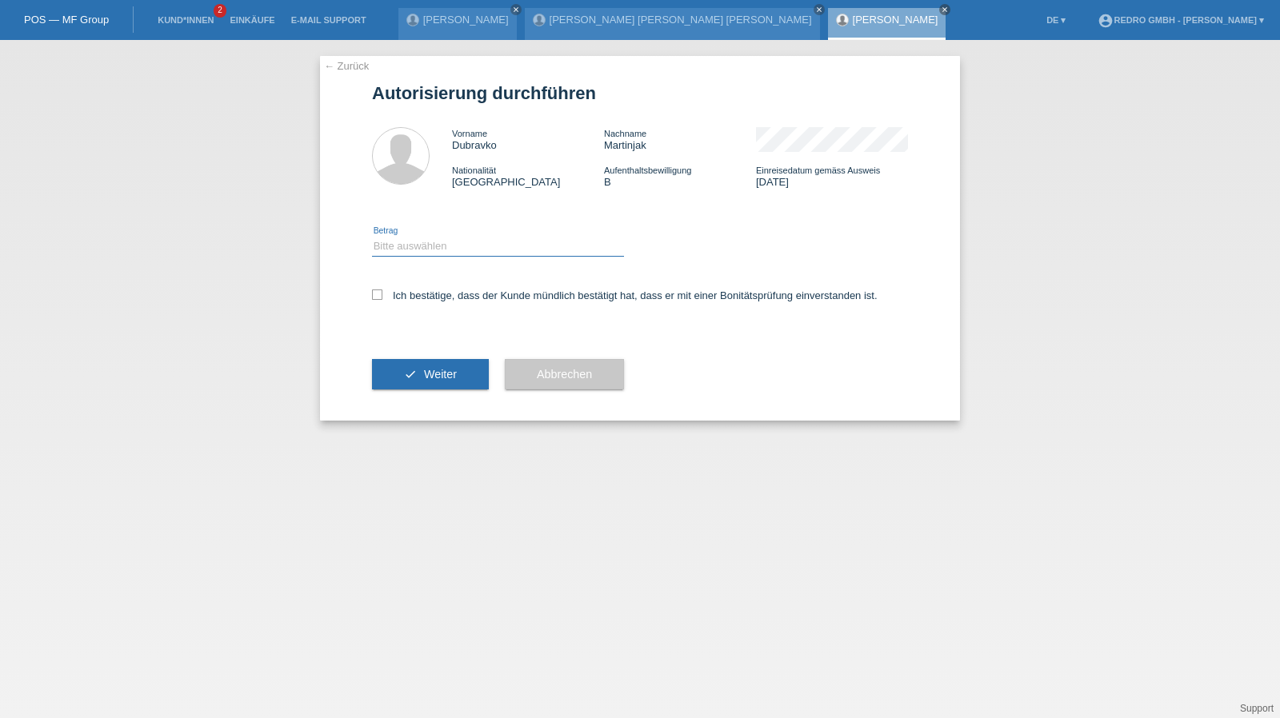
drag, startPoint x: 416, startPoint y: 240, endPoint x: 413, endPoint y: 256, distance: 16.3
click at [416, 240] on select "Bitte auswählen CHF 1.00 - CHF 499.00 CHF 500.00 - CHF 1'999.00 CHF 2'000.00 - …" at bounding box center [498, 246] width 252 height 19
select select "1"
click at [372, 237] on select "Bitte auswählen CHF 1.00 - CHF 499.00 CHF 500.00 - CHF 1'999.00 CHF 2'000.00 - …" at bounding box center [498, 246] width 252 height 19
click at [406, 294] on label "Ich bestätige, dass der Kunde mündlich bestätigt hat, dass er mit einer Bonität…" at bounding box center [625, 296] width 506 height 12
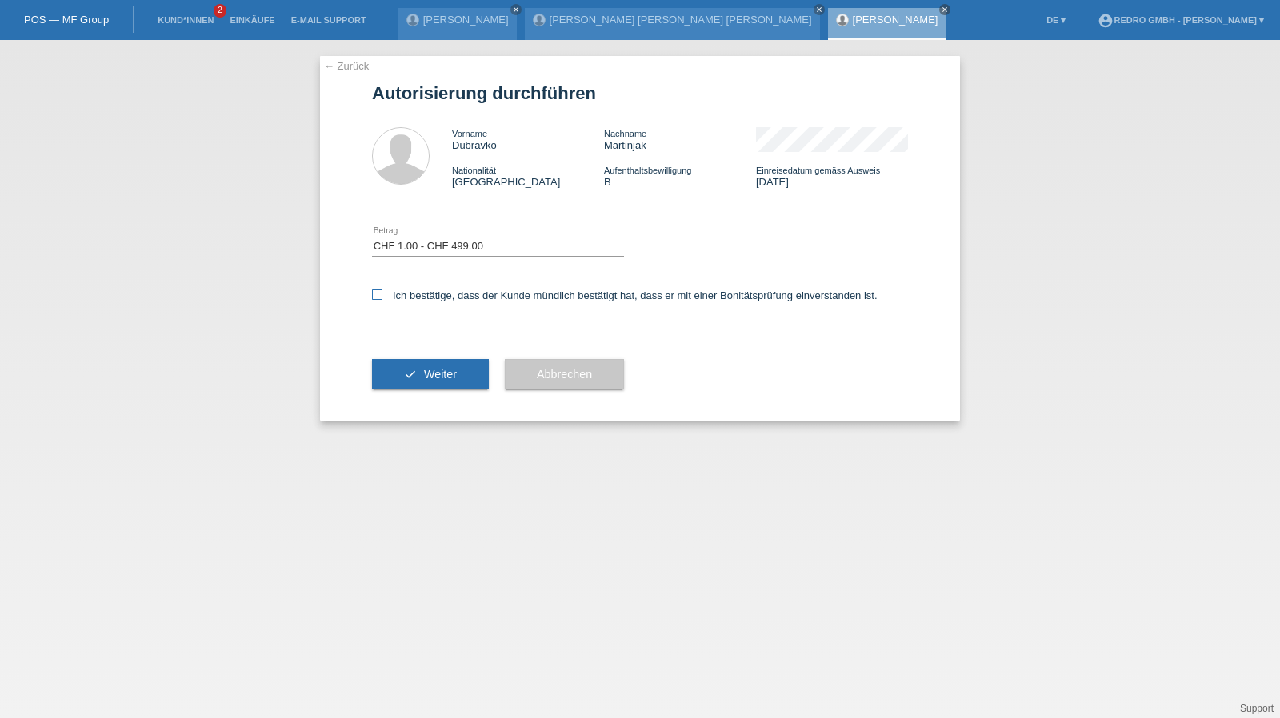
click at [382, 294] on input "Ich bestätige, dass der Kunde mündlich bestätigt hat, dass er mit einer Bonität…" at bounding box center [377, 295] width 10 height 10
checkbox input "true"
click at [406, 356] on div "check Weiter" at bounding box center [430, 374] width 117 height 93
click at [387, 399] on div "check Weiter" at bounding box center [430, 374] width 117 height 93
click at [391, 382] on button "check Weiter" at bounding box center [430, 374] width 117 height 30
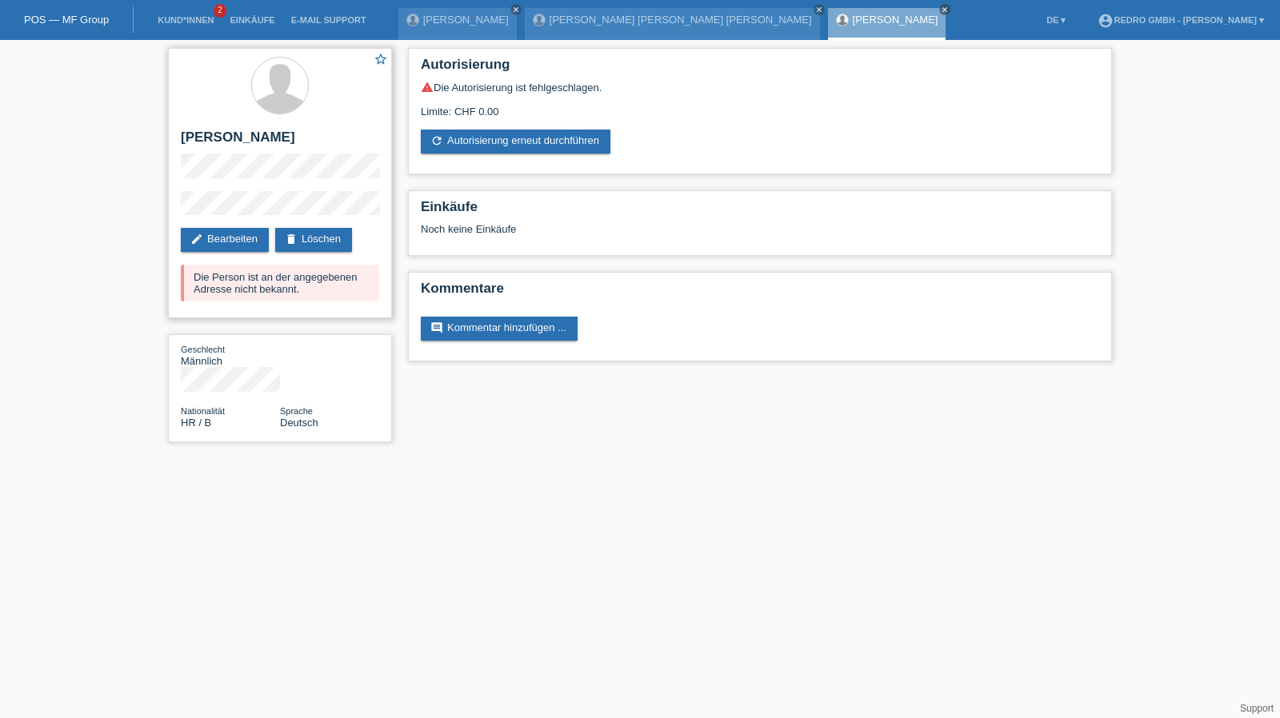
click at [226, 137] on h2 "[PERSON_NAME]" at bounding box center [280, 142] width 198 height 24
copy div "[PERSON_NAME]"
click at [200, 18] on link "Kund*innen" at bounding box center [186, 20] width 72 height 10
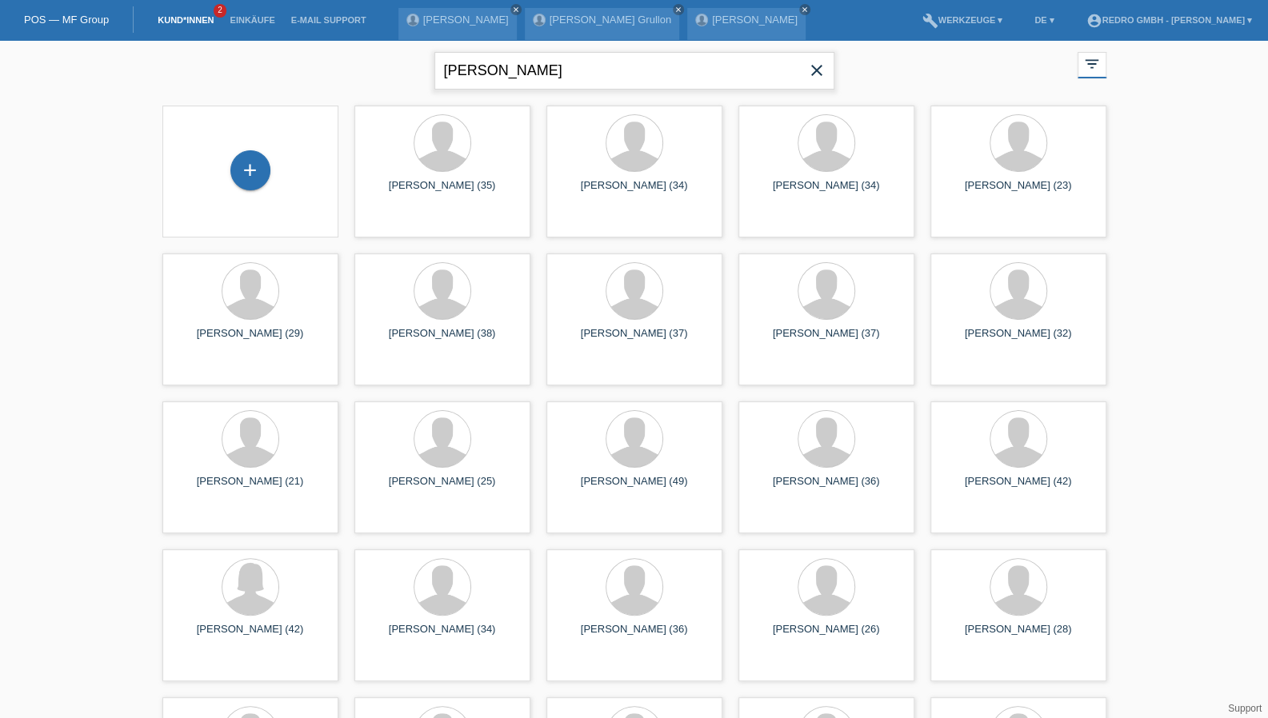
click at [606, 81] on input "Pedro Alexandre Sousa Carvalho" at bounding box center [634, 71] width 400 height 38
click at [609, 55] on input "Pedro Alexandre Sousa Carvalho" at bounding box center [634, 71] width 400 height 38
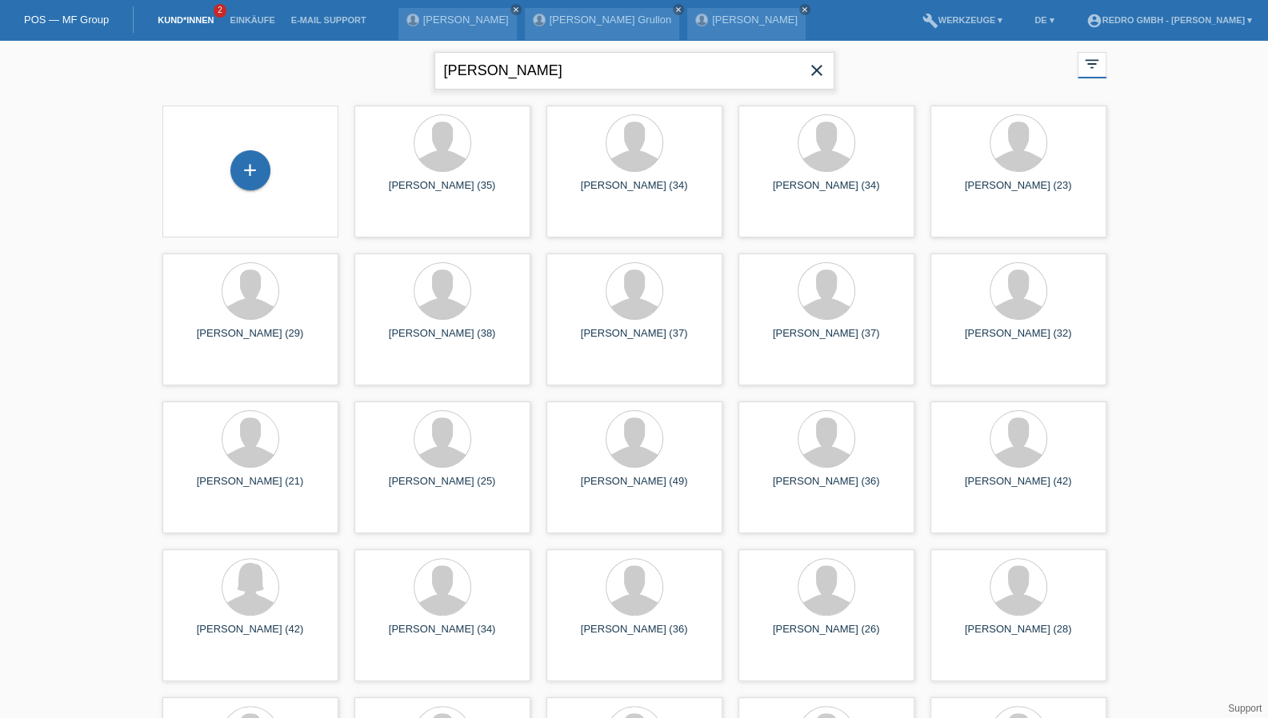
click at [609, 55] on input "Pedro Alexandre Sousa Carvalho" at bounding box center [634, 71] width 400 height 38
type input "zlatkov"
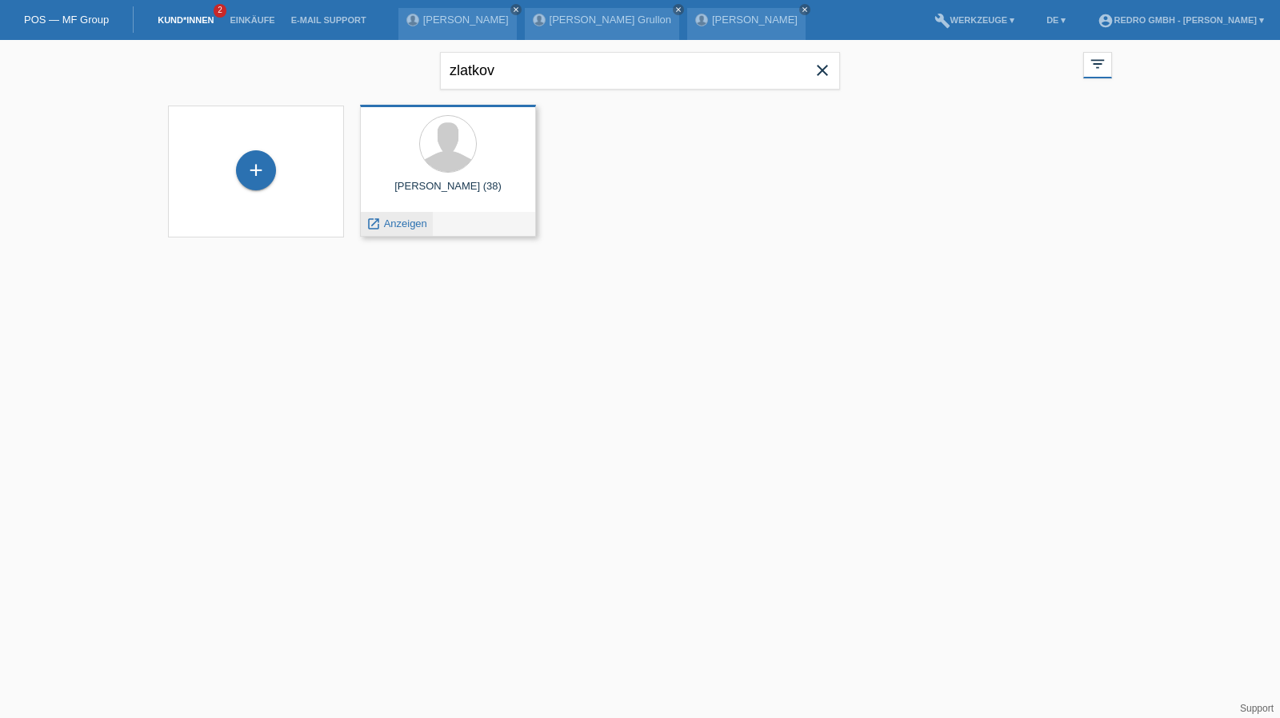
click at [410, 226] on span "Anzeigen" at bounding box center [405, 224] width 43 height 12
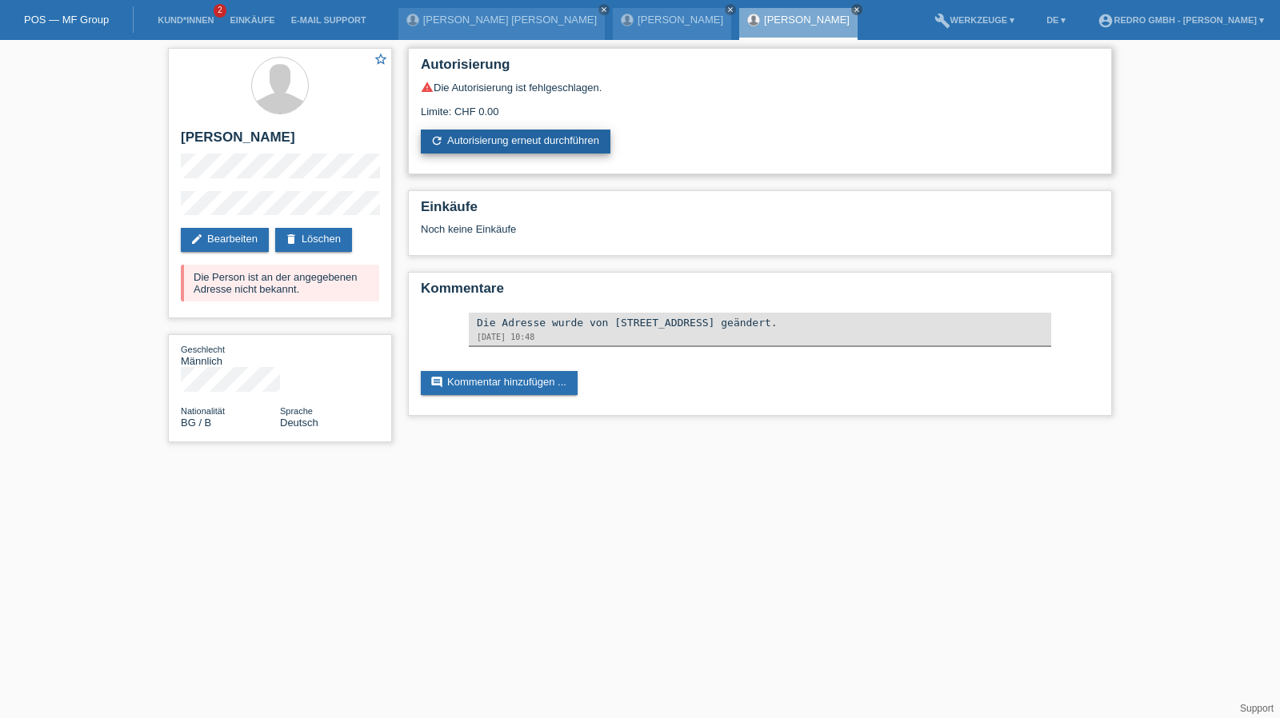
click at [484, 146] on link "refresh Autorisierung erneut durchführen" at bounding box center [516, 142] width 190 height 24
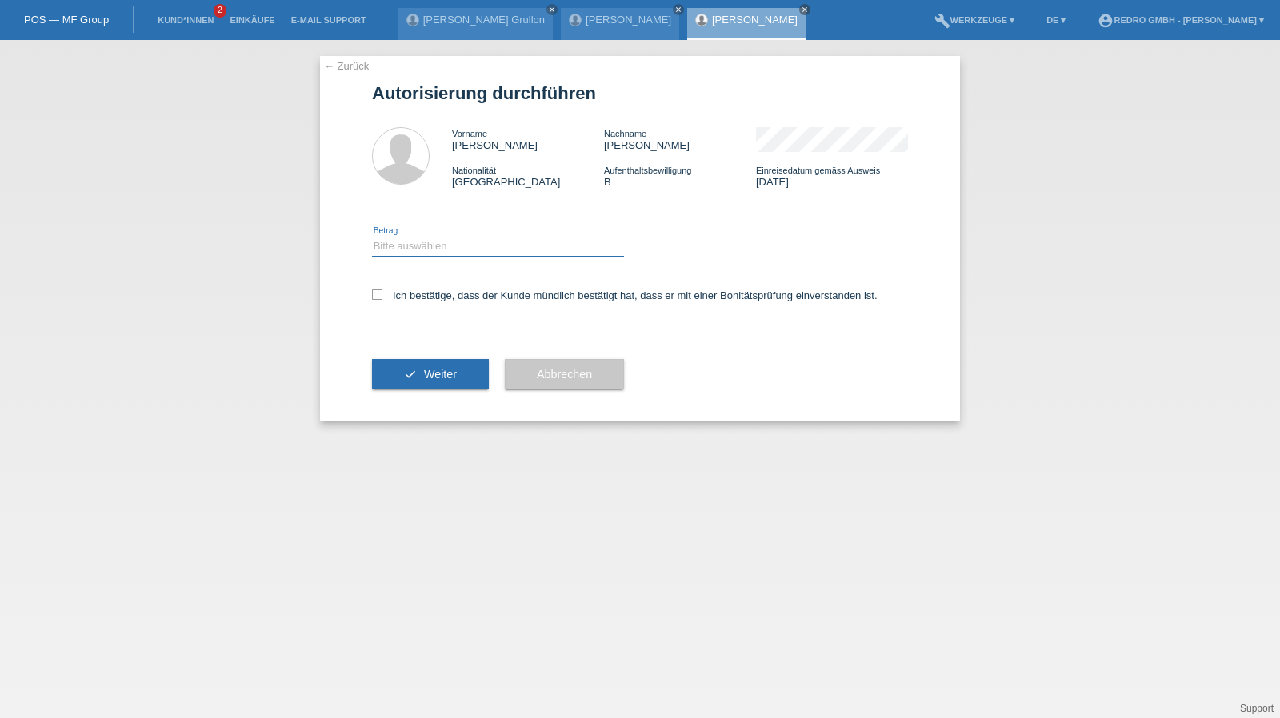
click at [431, 244] on select "Bitte auswählen CHF 1.00 - CHF 499.00 CHF 500.00 - CHF 1'999.00 CHF 2'000.00 - …" at bounding box center [498, 246] width 252 height 19
select select "1"
click at [372, 237] on select "Bitte auswählen CHF 1.00 - CHF 499.00 CHF 500.00 - CHF 1'999.00 CHF 2'000.00 - …" at bounding box center [498, 246] width 252 height 19
click at [418, 297] on label "Ich bestätige, dass der Kunde mündlich bestätigt hat, dass er mit einer Bonität…" at bounding box center [625, 296] width 506 height 12
click at [382, 297] on input "Ich bestätige, dass der Kunde mündlich bestätigt hat, dass er mit einer Bonität…" at bounding box center [377, 295] width 10 height 10
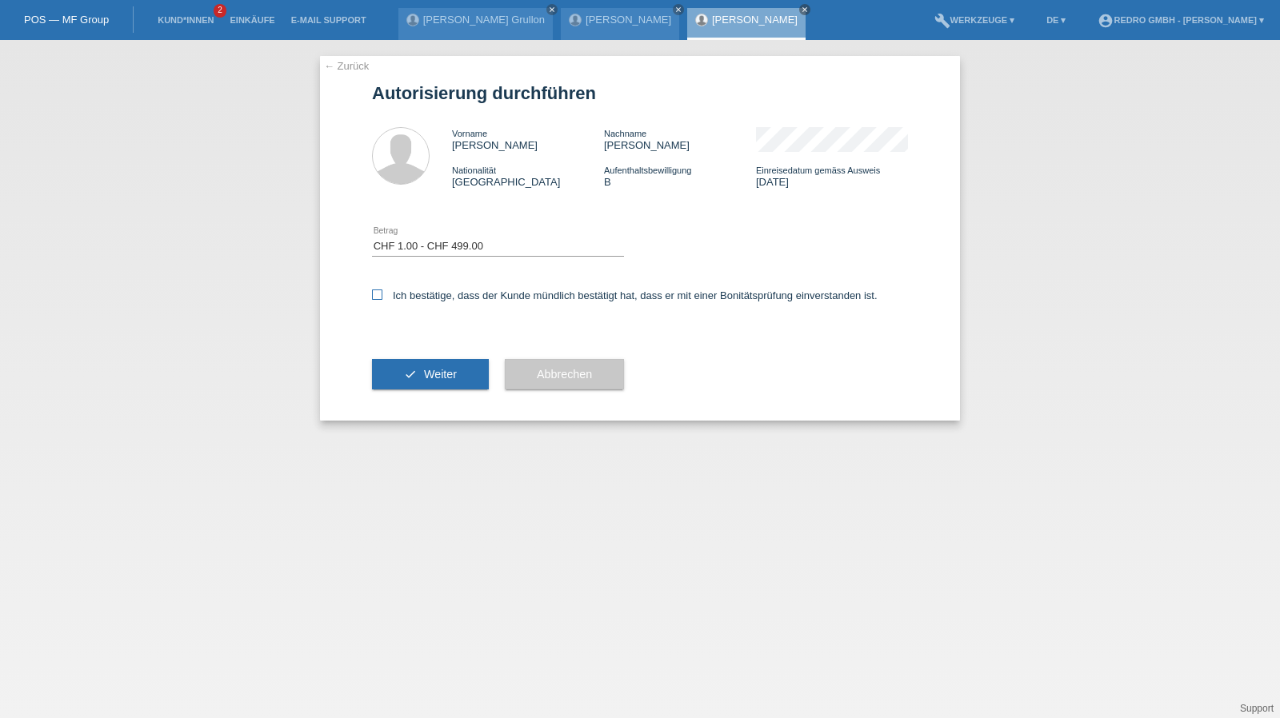
checkbox input "true"
click at [430, 399] on div "check Weiter" at bounding box center [430, 374] width 117 height 93
click at [440, 378] on span "Weiter" at bounding box center [440, 374] width 33 height 13
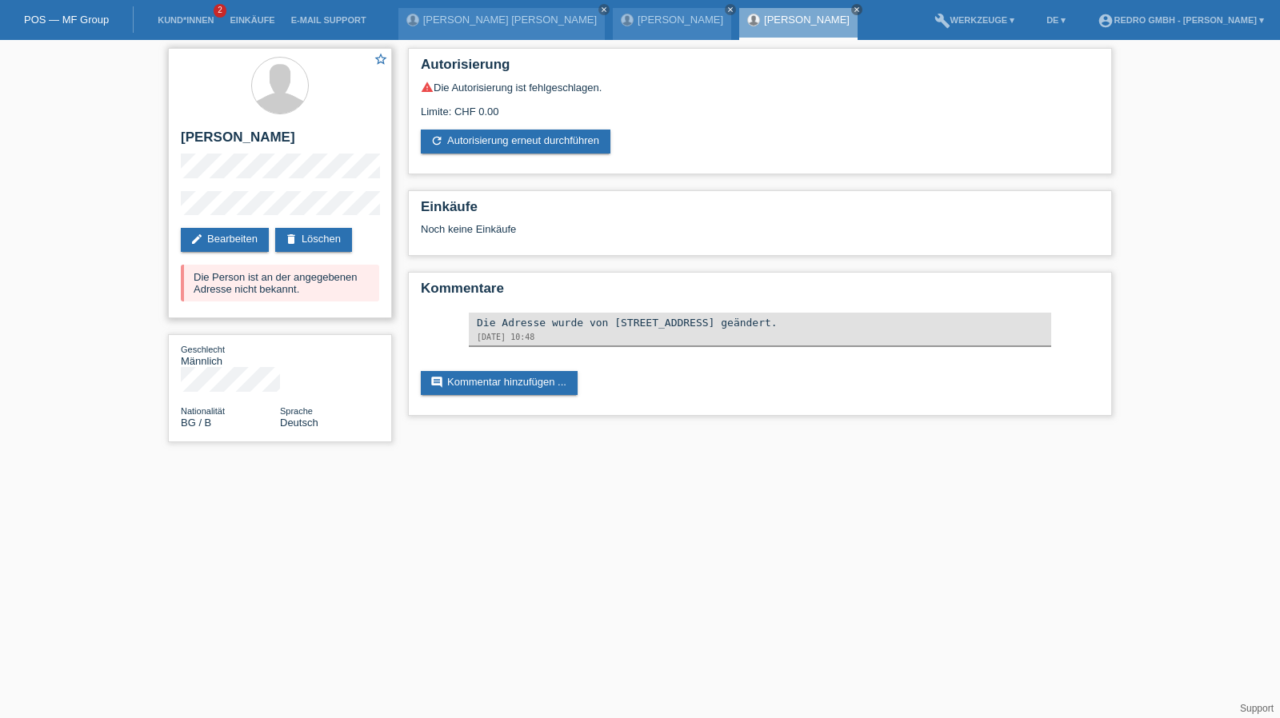
click at [248, 284] on div "Die Person ist an der angegebenen Adresse nicht bekannt." at bounding box center [280, 283] width 198 height 37
copy div "Die Person ist an der angegebenen Adresse nicht bekannt."
click at [227, 137] on h2 "[PERSON_NAME]" at bounding box center [280, 142] width 198 height 24
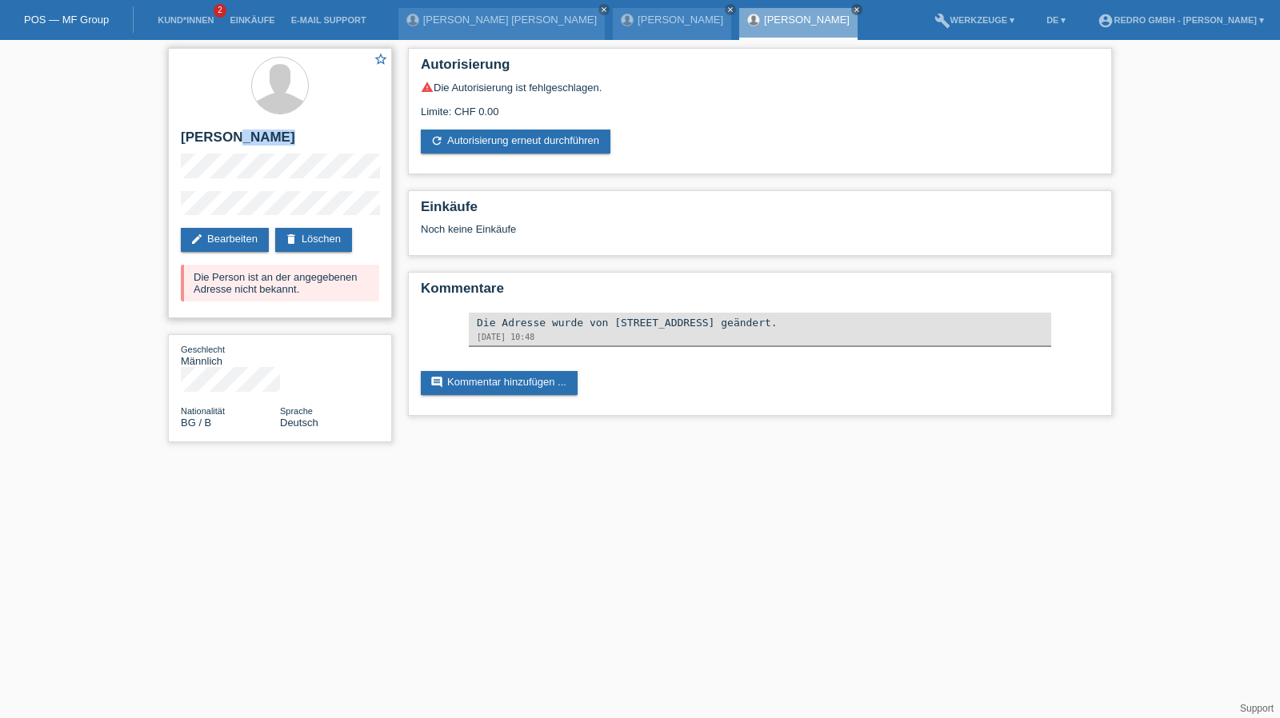
click at [227, 137] on h2 "[PERSON_NAME]" at bounding box center [280, 142] width 198 height 24
copy div "[PERSON_NAME]"
click at [184, 19] on link "Kund*innen" at bounding box center [186, 20] width 72 height 10
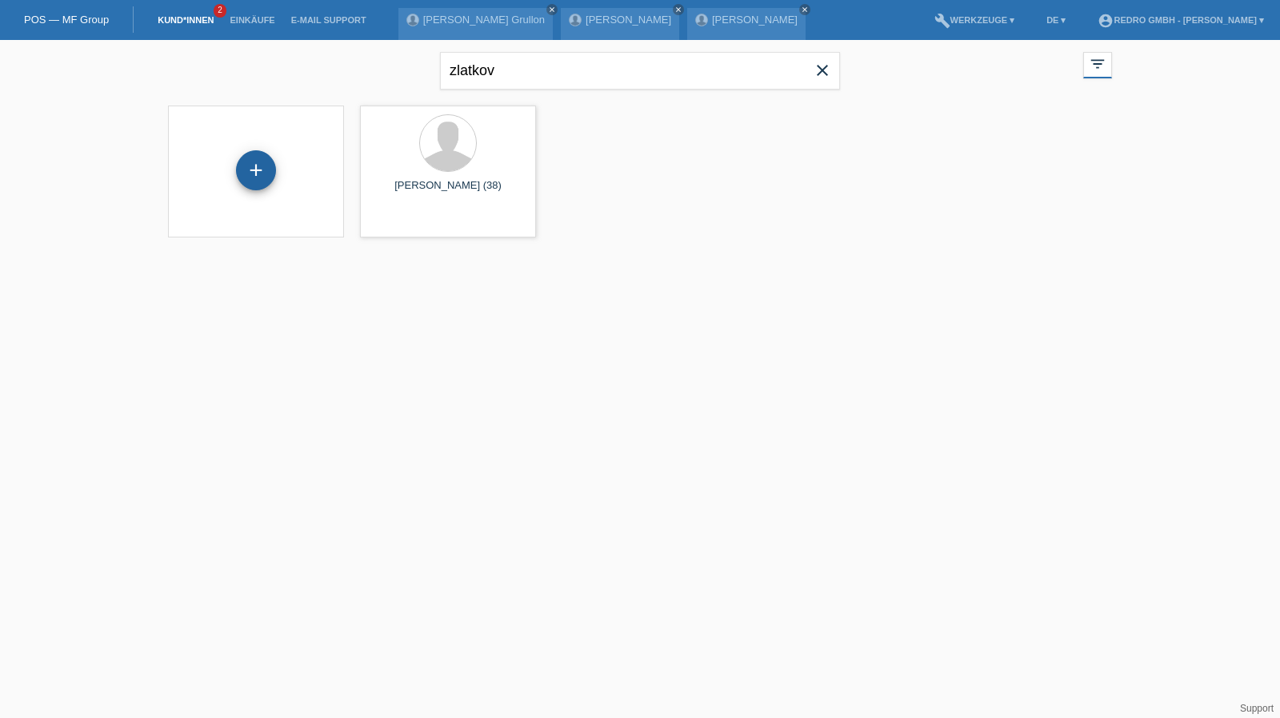
click at [260, 172] on div "+" at bounding box center [256, 170] width 40 height 40
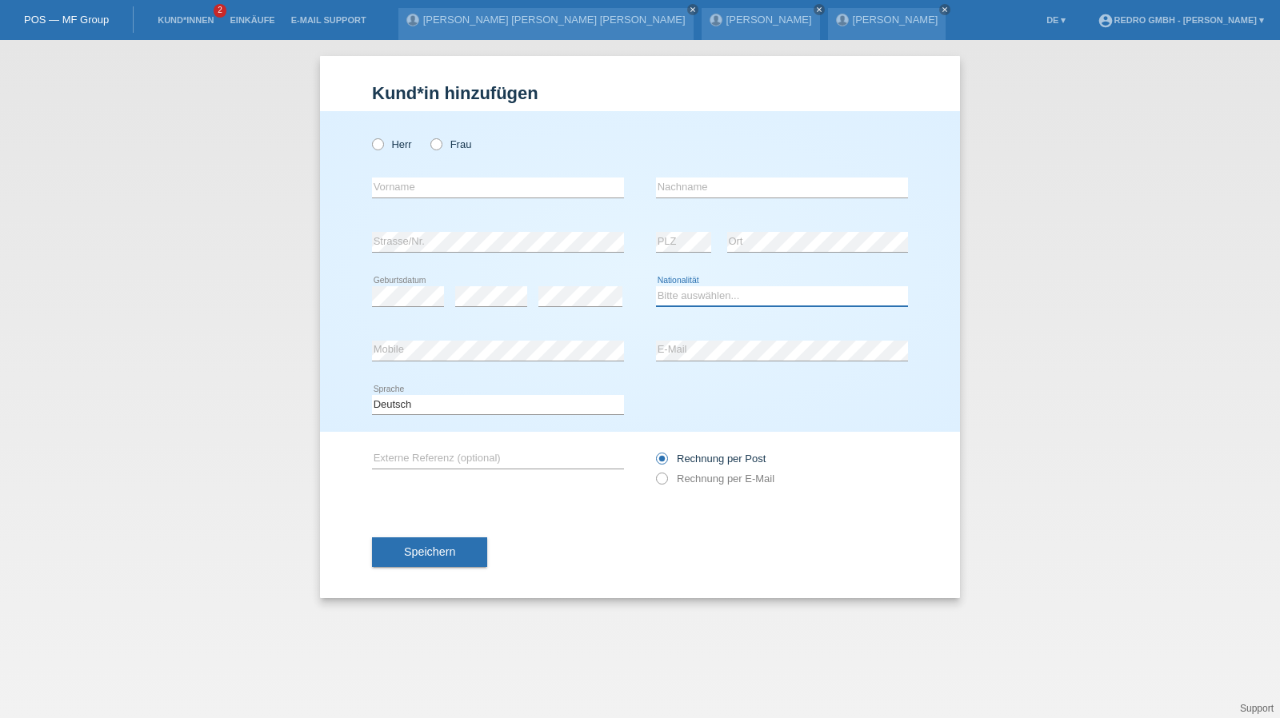
click at [681, 296] on select "Bitte auswählen... Schweiz Deutschland Liechtenstein Österreich ------------ Af…" at bounding box center [782, 295] width 252 height 19
select select "PT"
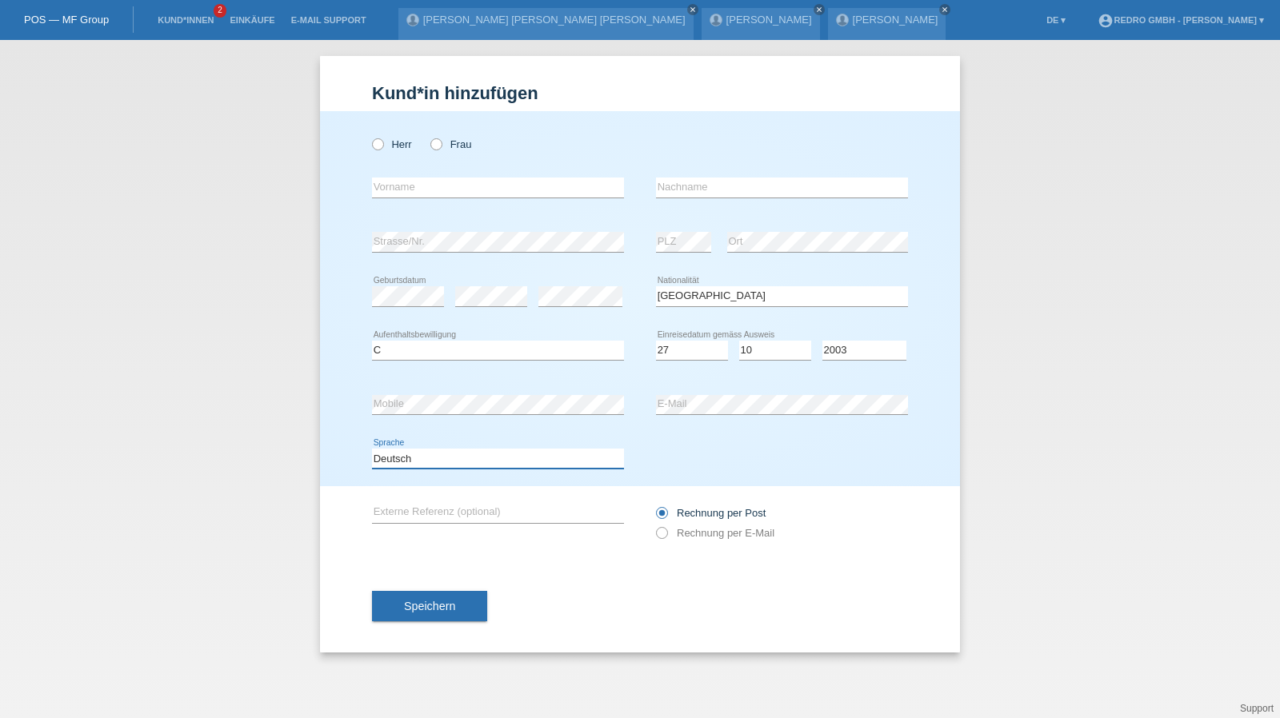
click at [477, 457] on select "Deutsch Français Italiano English" at bounding box center [498, 458] width 252 height 19
select select "it"
click at [372, 449] on select "Deutsch Français Italiano English" at bounding box center [498, 458] width 252 height 19
click at [414, 597] on button "Speichern" at bounding box center [429, 606] width 115 height 30
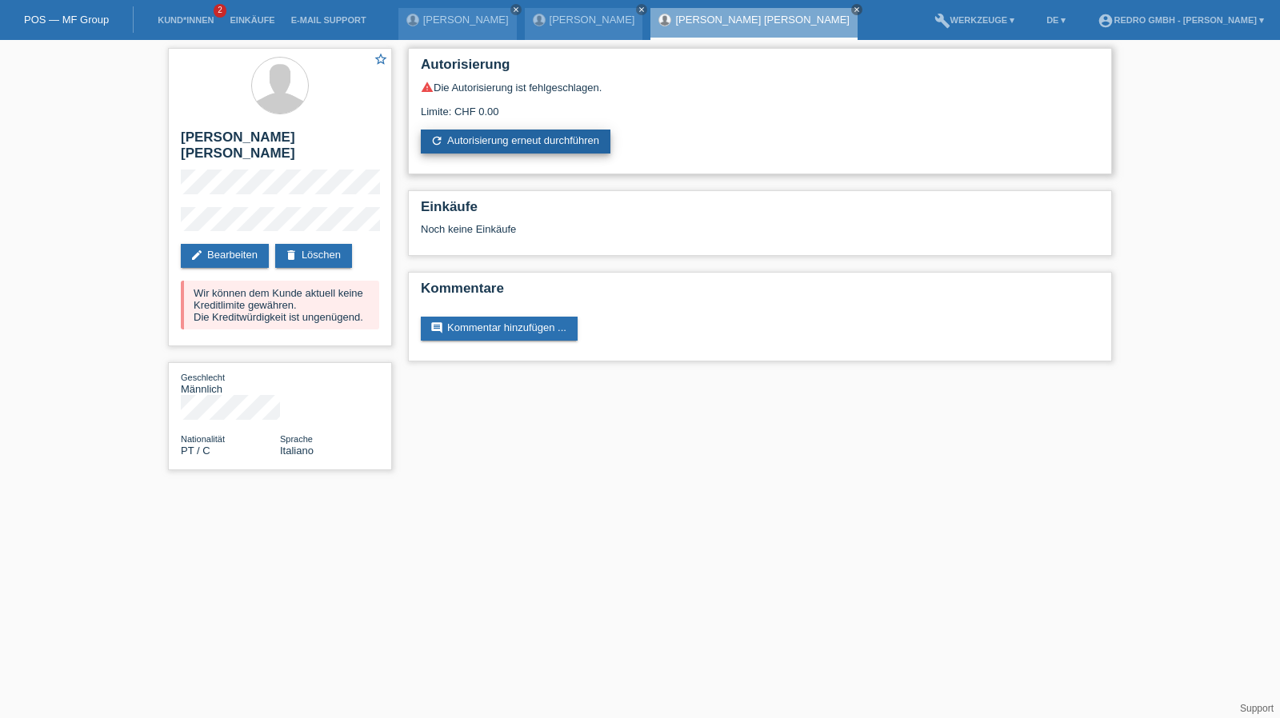
click at [501, 133] on link "refresh Autorisierung erneut durchführen" at bounding box center [516, 142] width 190 height 24
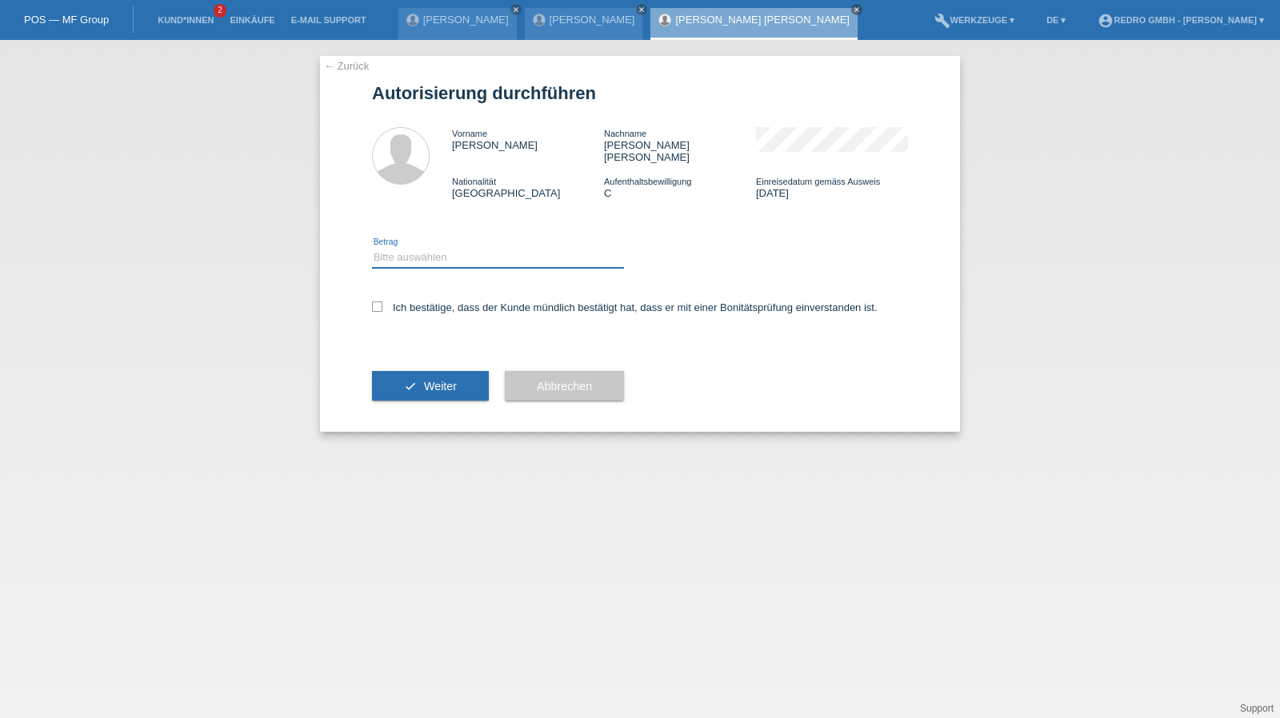
click at [462, 250] on select "Bitte auswählen CHF 1.00 - CHF 499.00 CHF 500.00 - CHF 1'999.00 CHF 2'000.00 - …" at bounding box center [498, 257] width 252 height 19
select select "1"
click at [372, 248] on select "Bitte auswählen CHF 1.00 - CHF 499.00 CHF 500.00 - CHF 1'999.00 CHF 2'000.00 - …" at bounding box center [498, 257] width 252 height 19
click at [414, 302] on label "Ich bestätige, dass der Kunde mündlich bestätigt hat, dass er mit einer Bonität…" at bounding box center [625, 308] width 506 height 12
click at [382, 302] on input "Ich bestätige, dass der Kunde mündlich bestätigt hat, dass er mit einer Bonität…" at bounding box center [377, 307] width 10 height 10
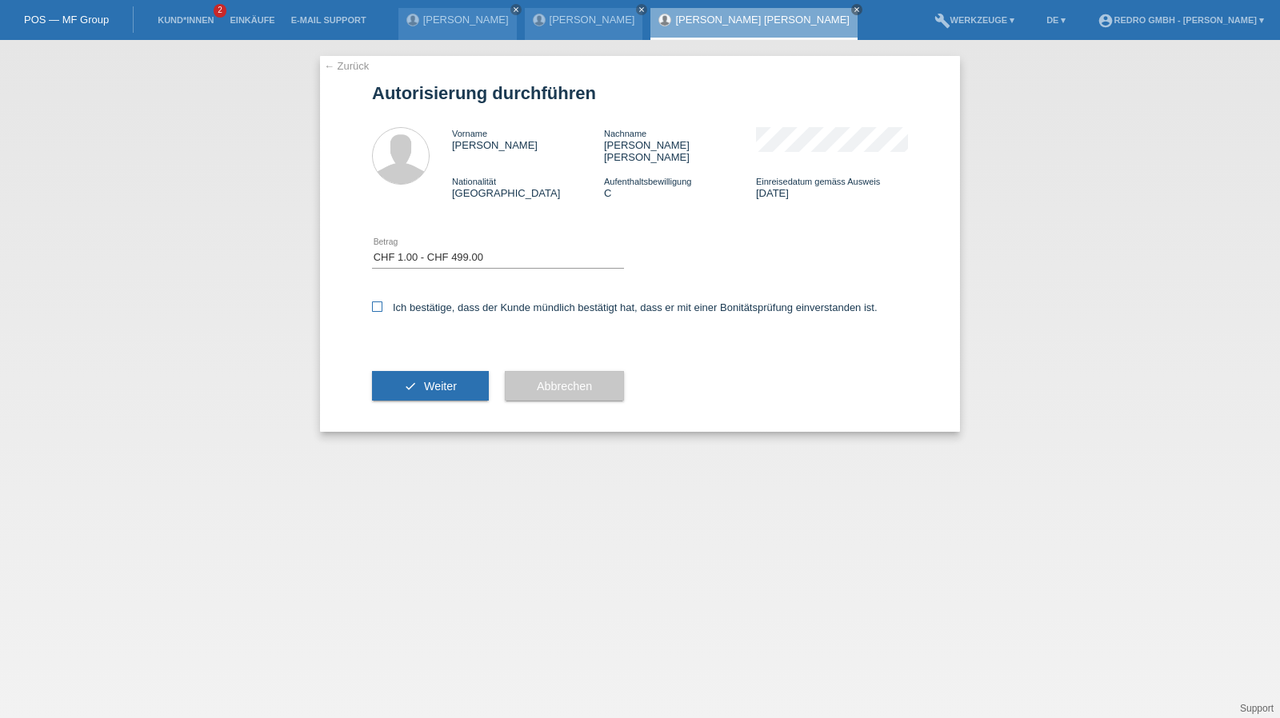
checkbox input "true"
click at [421, 374] on button "check Weiter" at bounding box center [430, 386] width 117 height 30
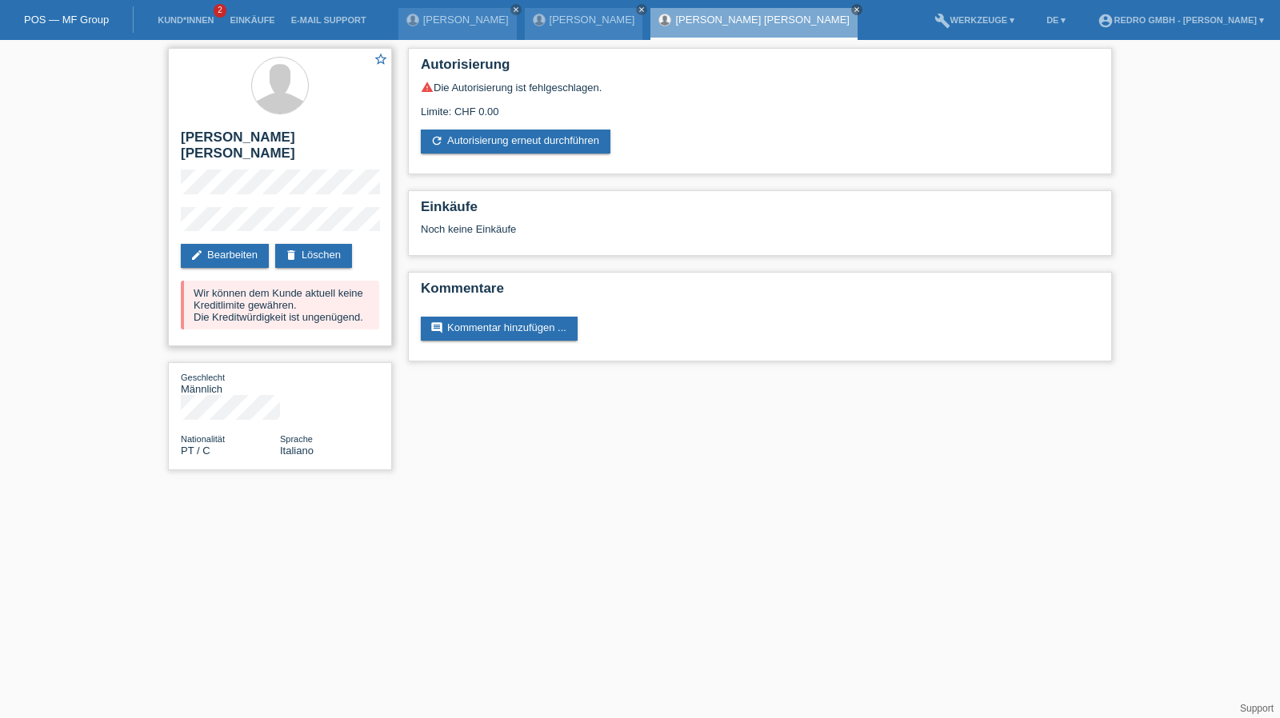
click at [194, 134] on h2 "[PERSON_NAME] [PERSON_NAME]" at bounding box center [280, 150] width 198 height 40
copy h2 "[PERSON_NAME]"
click at [184, 16] on link "Kund*innen" at bounding box center [186, 20] width 72 height 10
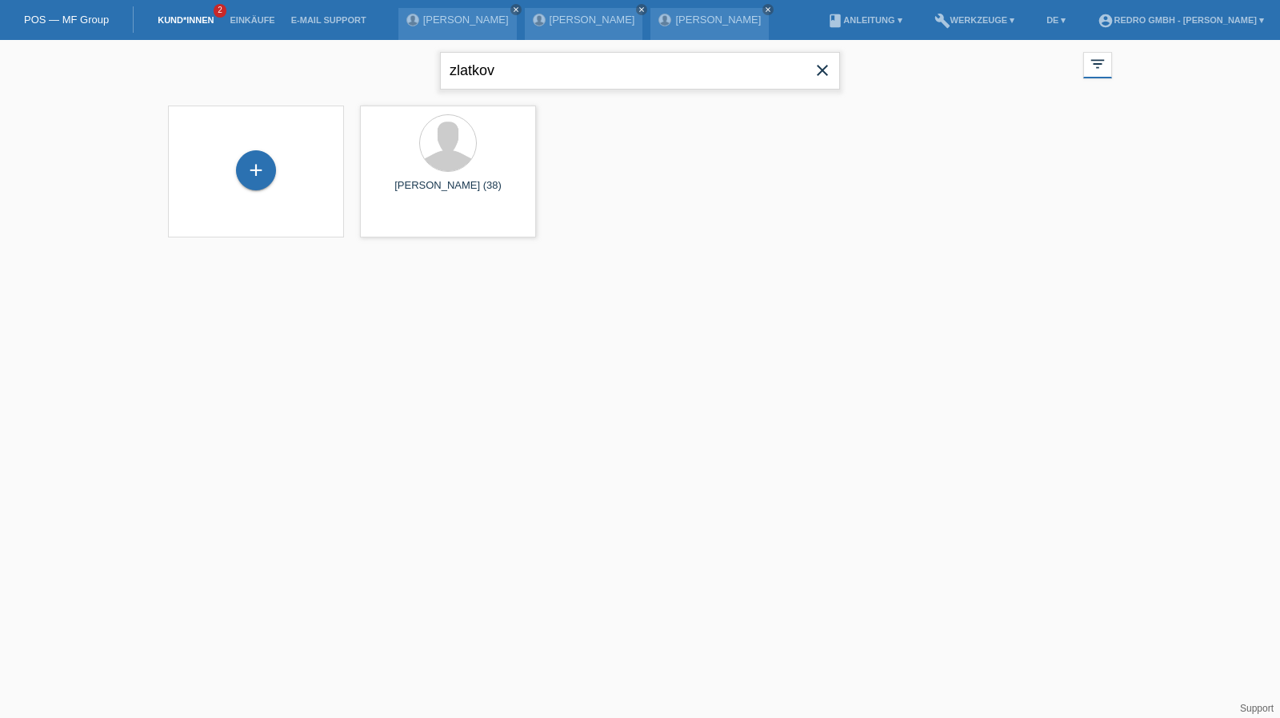
click at [581, 65] on input "zlatkov" at bounding box center [640, 71] width 400 height 38
paste input "Radunovic"
type input "Radunovic"
click at [266, 178] on div "+" at bounding box center [256, 178] width 40 height 40
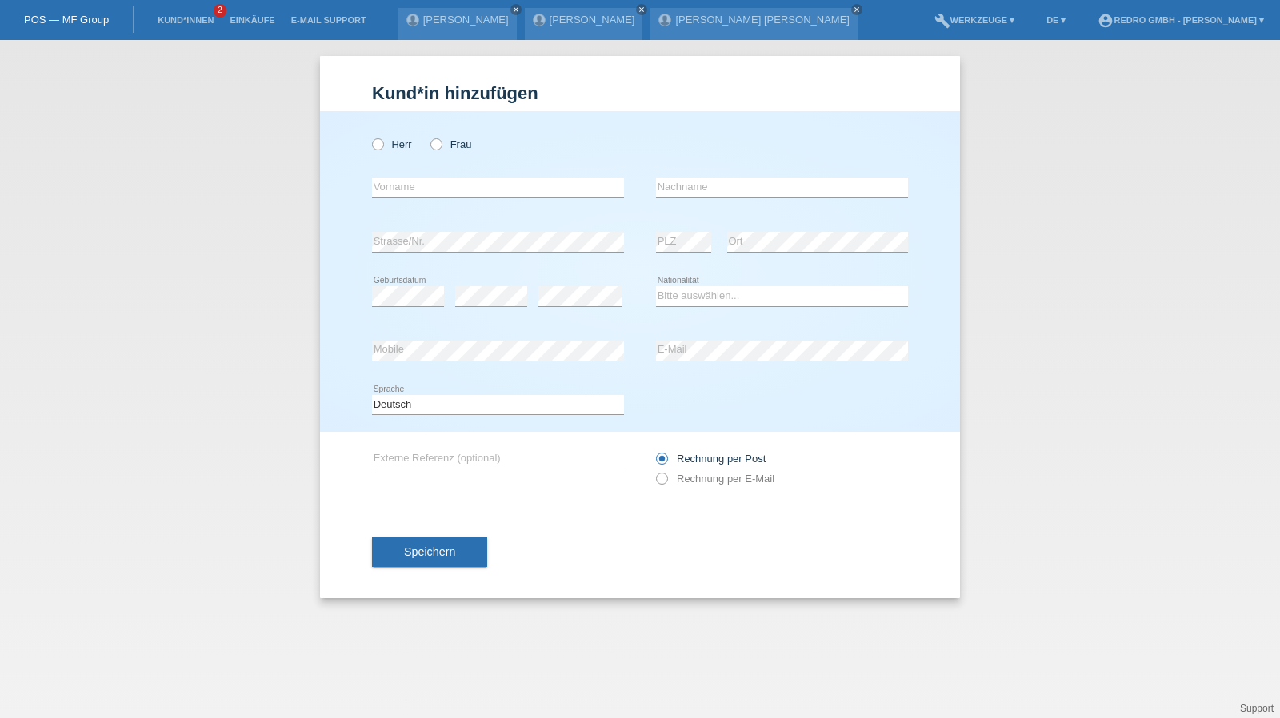
click at [405, 151] on div "Herr Frau" at bounding box center [498, 144] width 252 height 33
click at [391, 142] on label "Herr" at bounding box center [392, 144] width 40 height 12
click at [382, 142] on input "Herr" at bounding box center [377, 143] width 10 height 10
radio input "true"
click at [756, 186] on input "text" at bounding box center [782, 188] width 252 height 20
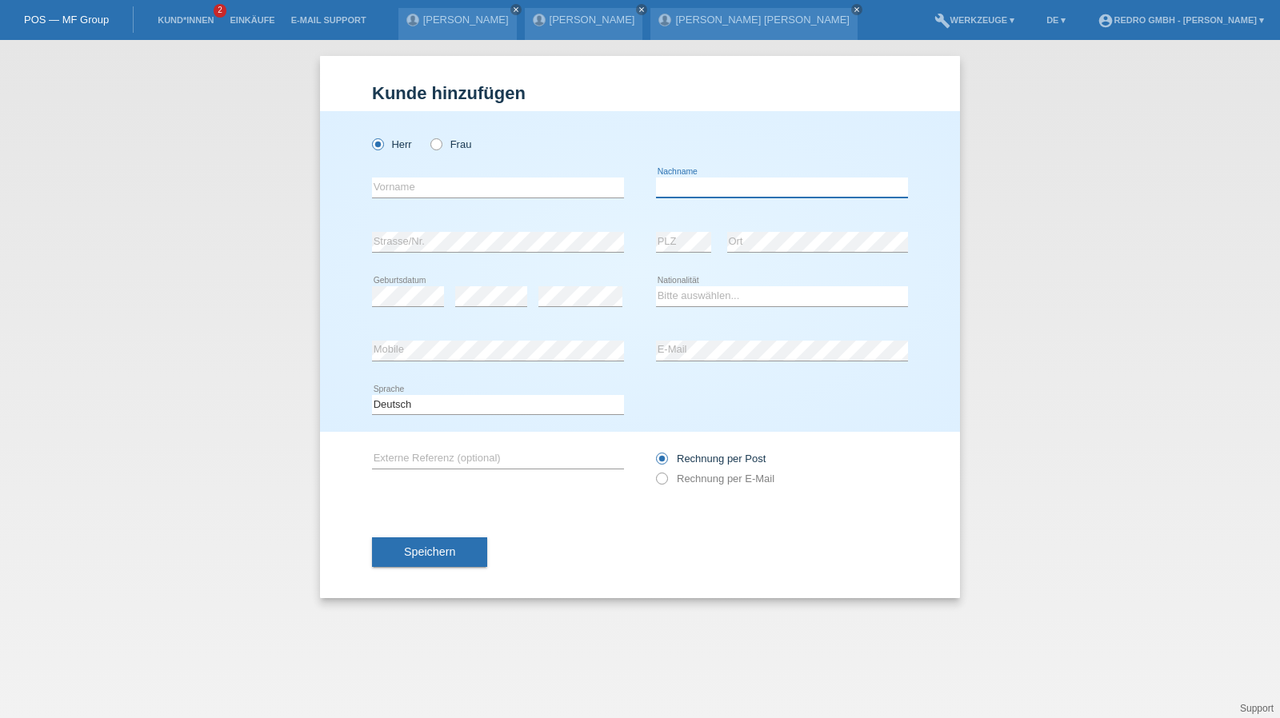
paste input "Radunovic"
type input "Radunovic"
click at [470, 192] on input "text" at bounding box center [498, 188] width 252 height 20
paste input "[PERSON_NAME]"
type input "[PERSON_NAME]"
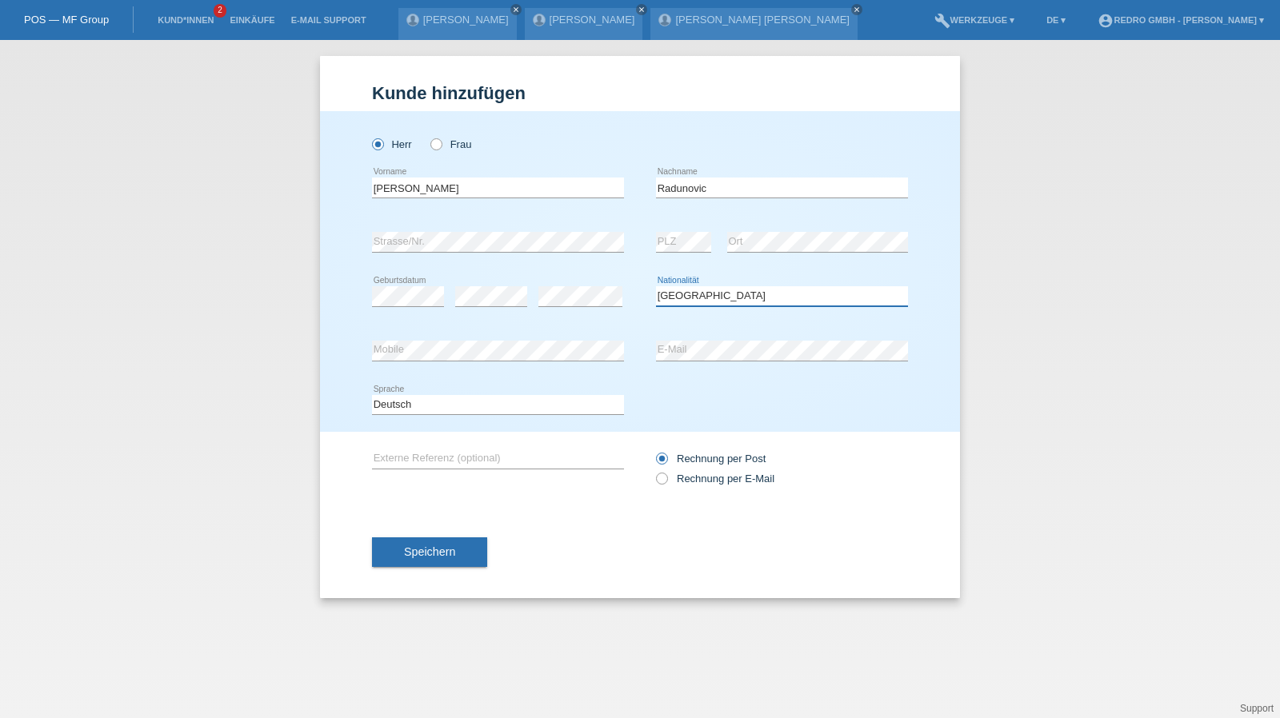
select select "RS"
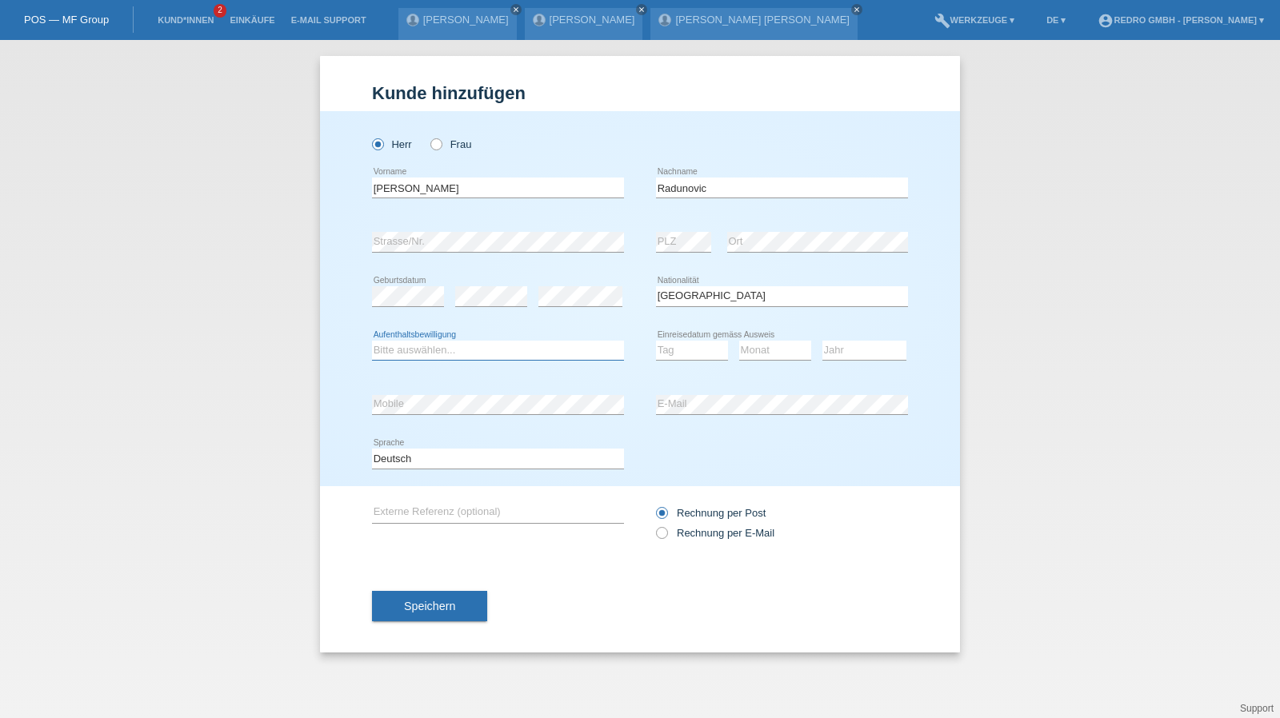
select select "C"
click at [476, 352] on select "Bitte auswählen... C B B - Flüchtlingsstatus Andere" at bounding box center [498, 350] width 252 height 19
click at [476, 351] on select "Bitte auswählen... C B B - Flüchtlingsstatus Andere" at bounding box center [498, 350] width 252 height 19
select select "01"
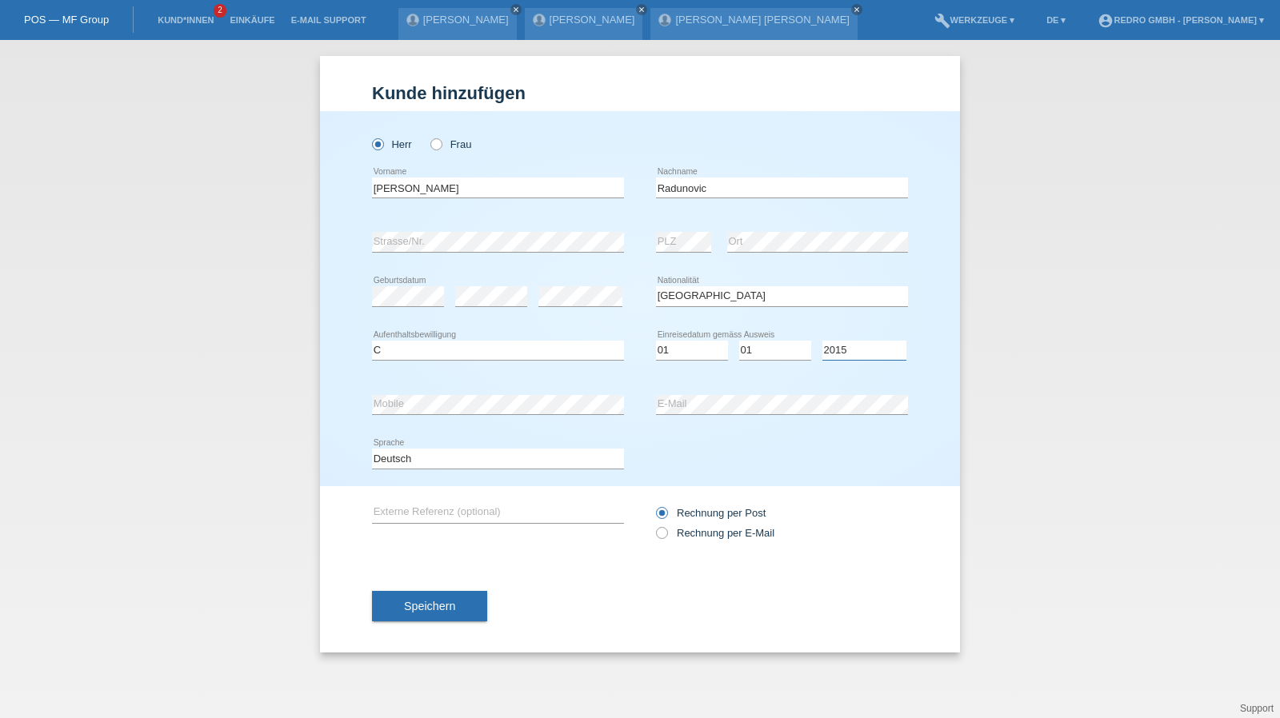
select select "2014"
click at [403, 616] on button "Speichern" at bounding box center [429, 606] width 115 height 30
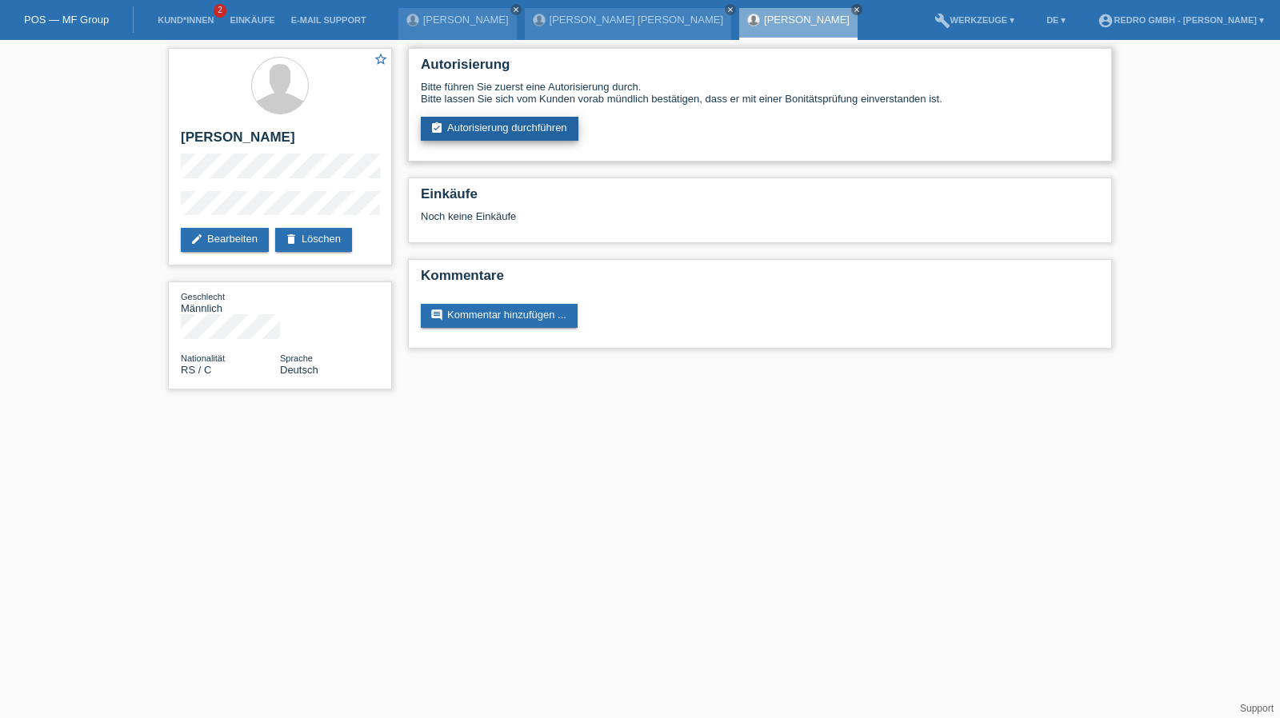
click at [470, 130] on link "assignment_turned_in Autorisierung durchführen" at bounding box center [500, 129] width 158 height 24
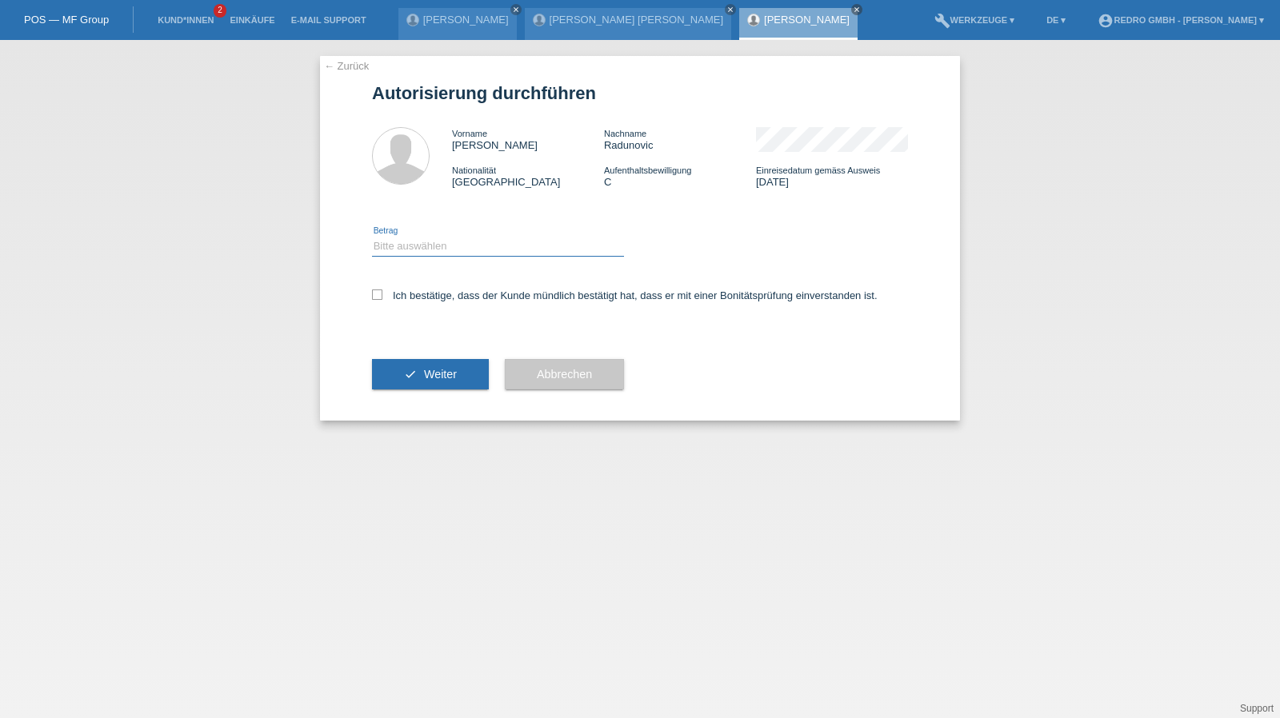
drag, startPoint x: 0, startPoint y: 0, endPoint x: 438, endPoint y: 254, distance: 506.4
click at [438, 254] on select "Bitte auswählen CHF 1.00 - CHF 499.00 CHF 500.00 - CHF 1'999.00 CHF 2'000.00 - …" at bounding box center [498, 246] width 252 height 19
select select "1"
click at [372, 237] on select "Bitte auswählen CHF 1.00 - CHF 499.00 CHF 500.00 - CHF 1'999.00 CHF 2'000.00 - …" at bounding box center [498, 246] width 252 height 19
click at [422, 294] on label "Ich bestätige, dass der Kunde mündlich bestätigt hat, dass er mit einer Bonität…" at bounding box center [625, 296] width 506 height 12
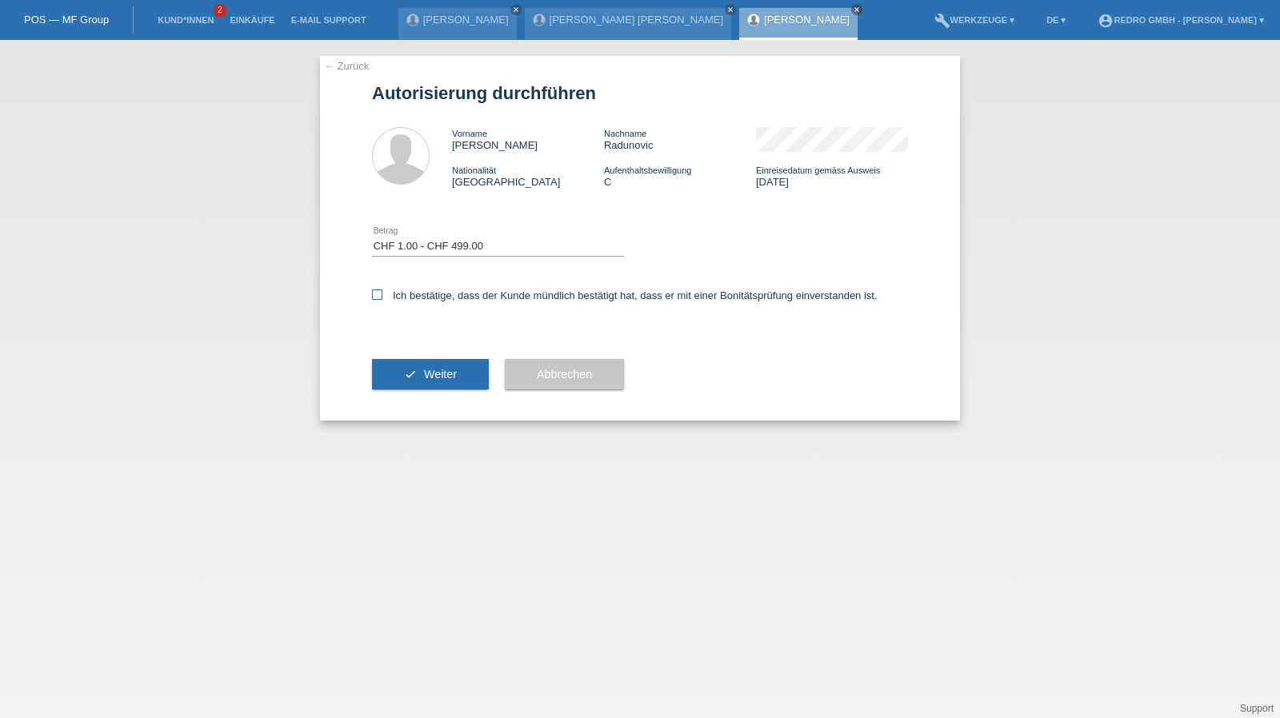
click at [382, 294] on input "Ich bestätige, dass der Kunde mündlich bestätigt hat, dass er mit einer Bonität…" at bounding box center [377, 295] width 10 height 10
checkbox input "true"
click at [422, 397] on div "check Weiter" at bounding box center [430, 374] width 117 height 93
click at [422, 380] on button "check Weiter" at bounding box center [430, 374] width 117 height 30
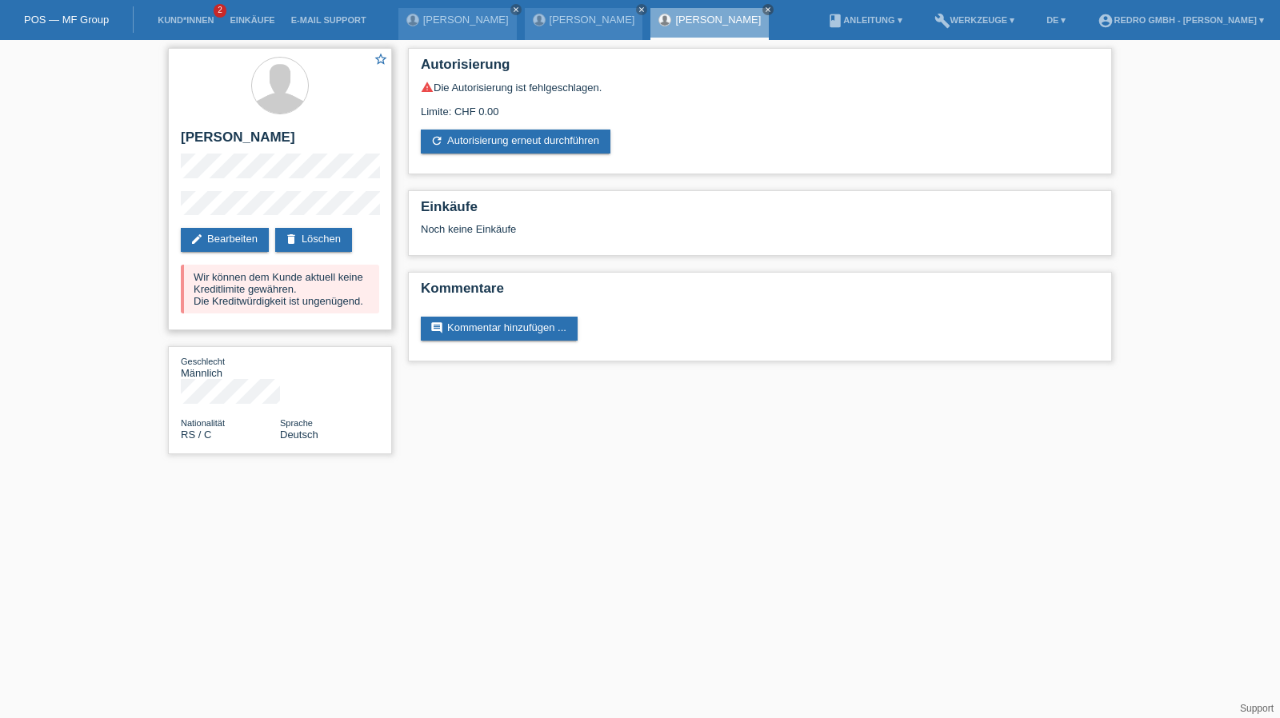
click at [227, 131] on h2 "[PERSON_NAME]" at bounding box center [280, 142] width 198 height 24
copy h2 "Radunovic"
click at [240, 137] on h2 "[PERSON_NAME]" at bounding box center [280, 142] width 198 height 24
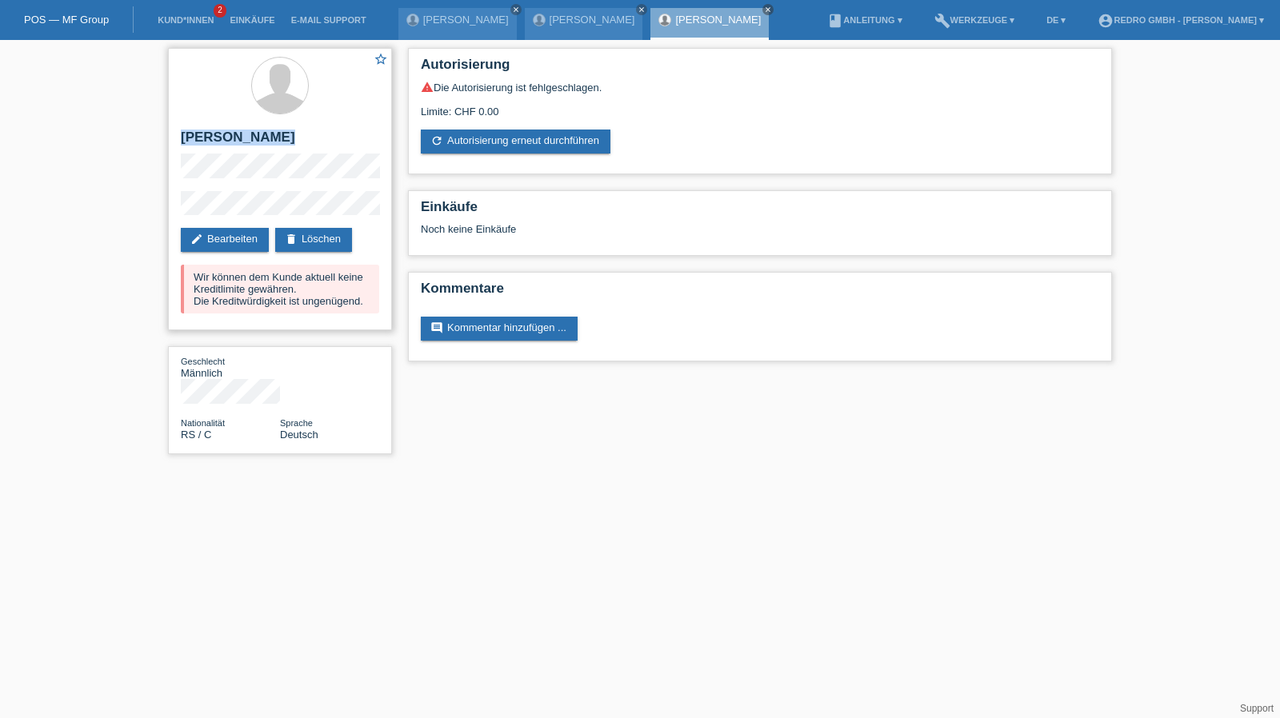
click at [240, 137] on h2 "[PERSON_NAME]" at bounding box center [280, 142] width 198 height 24
click at [68, 193] on div "star_border [PERSON_NAME] edit Bearbeiten delete Löschen Wir können dem Kunde a…" at bounding box center [640, 255] width 1280 height 430
click at [351, 185] on div "star_border [PERSON_NAME] edit Bearbeiten delete Löschen Wir können dem Kunde a…" at bounding box center [280, 189] width 224 height 282
click at [155, 206] on div "star_border [PERSON_NAME] edit Bearbeiten delete Löschen Wir können dem Kunde a…" at bounding box center [640, 255] width 1280 height 430
click at [180, 18] on link "Kund*innen" at bounding box center [186, 20] width 72 height 10
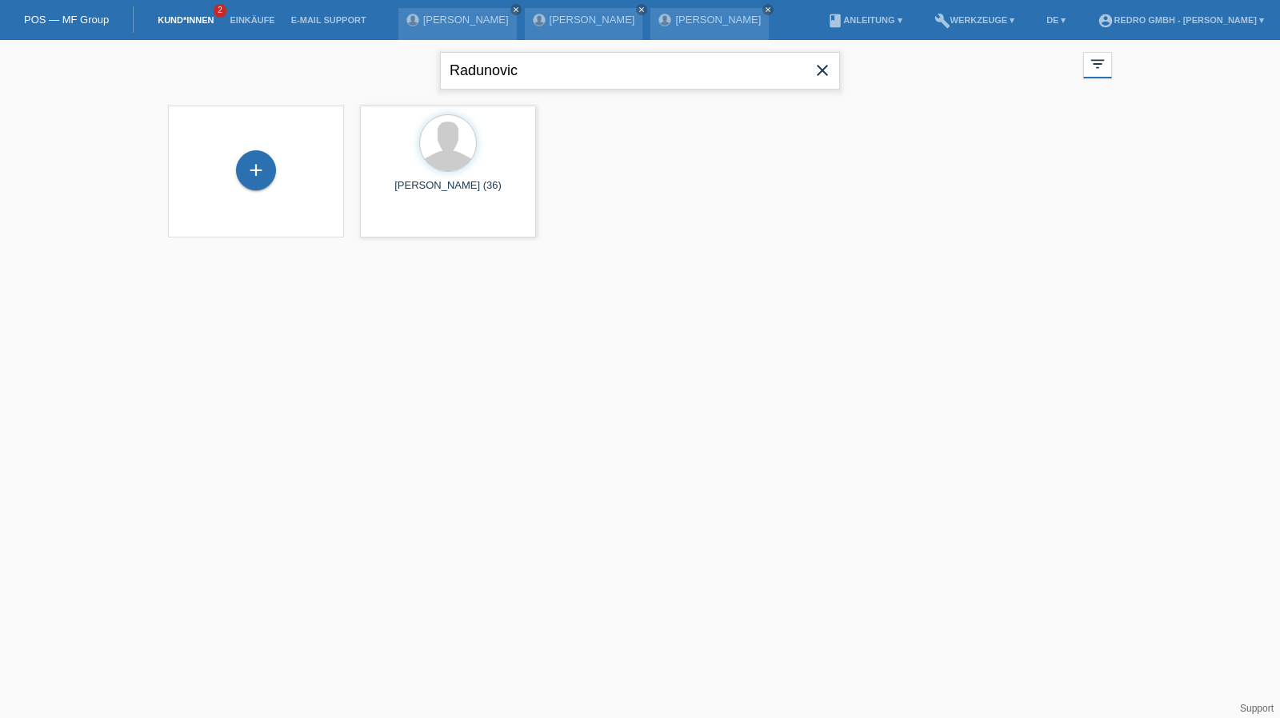
click at [593, 78] on input "Radunovic" at bounding box center [640, 71] width 400 height 38
type input "domingos"
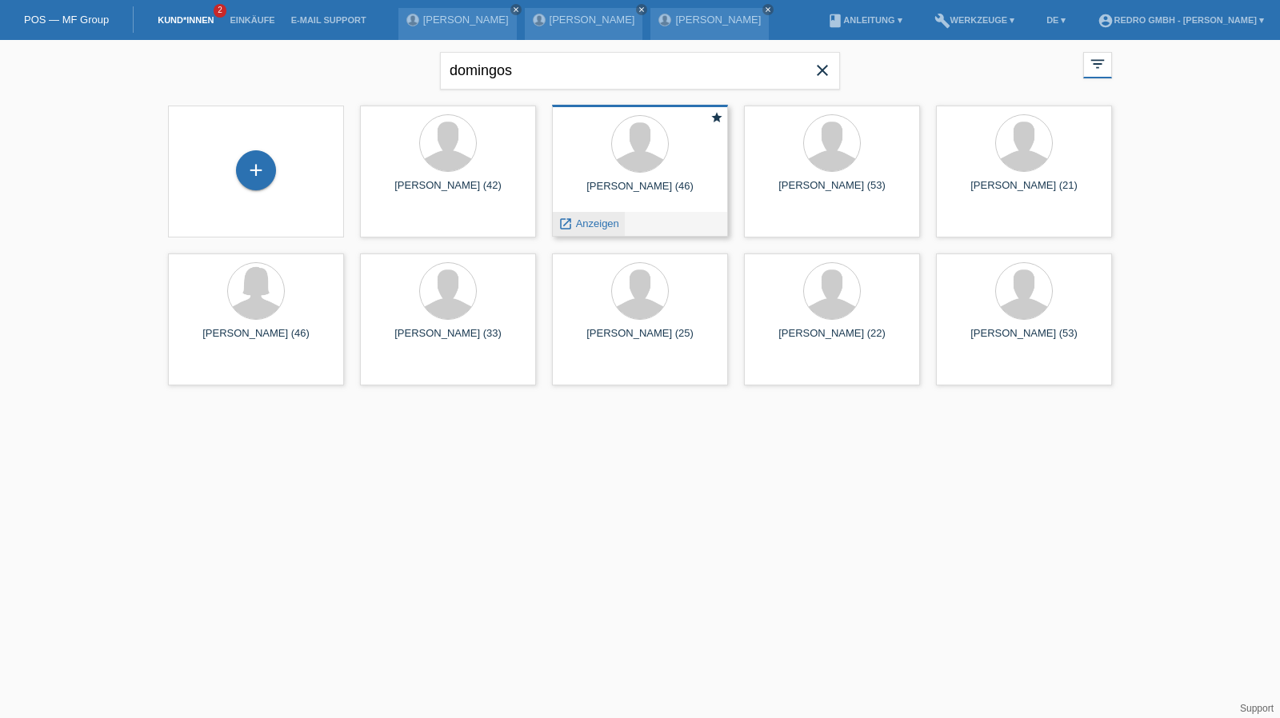
click at [597, 226] on span "Anzeigen" at bounding box center [597, 224] width 43 height 12
